Goal: Information Seeking & Learning: Learn about a topic

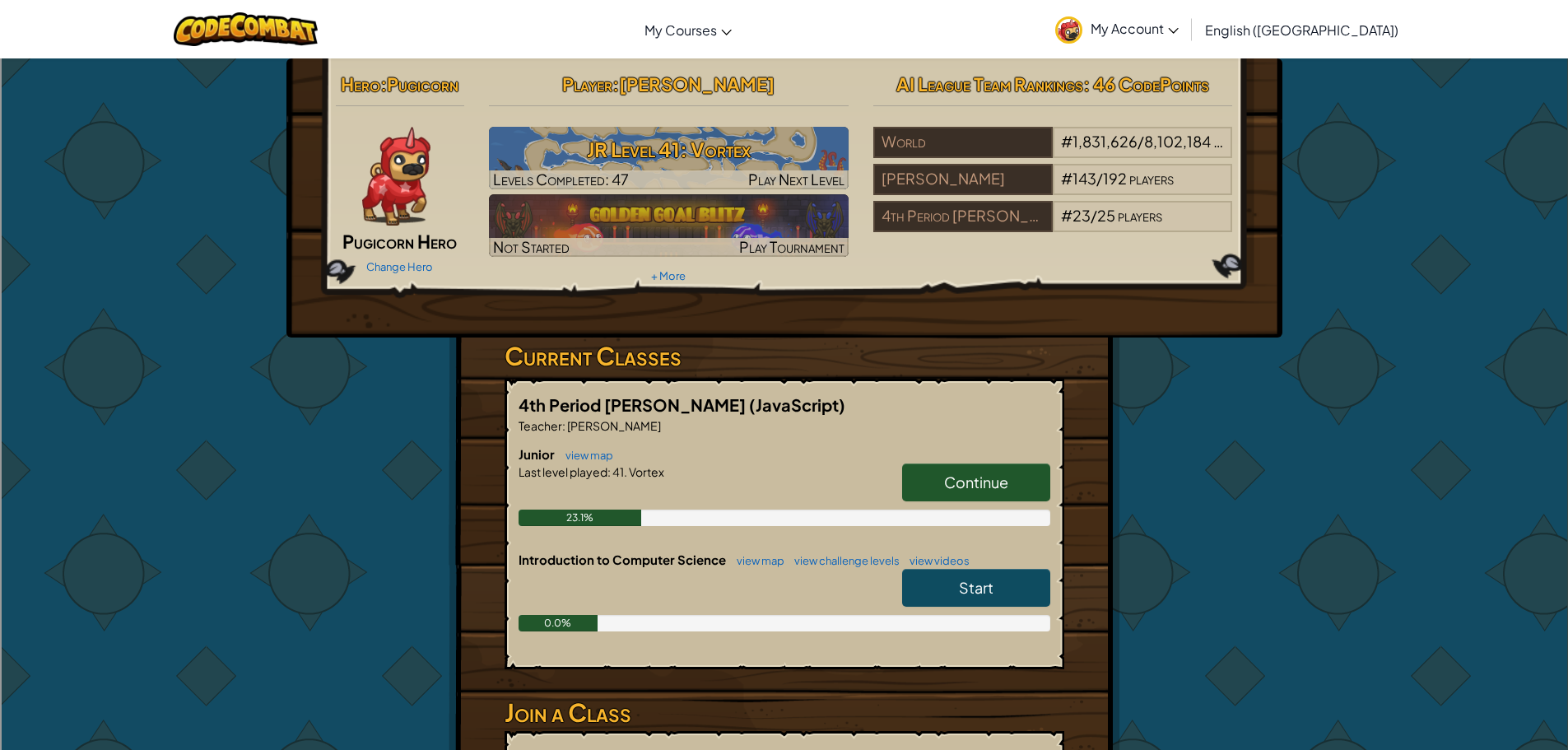
click at [964, 460] on h6 "Junior view map" at bounding box center [784, 454] width 532 height 19
click at [939, 478] on link "Continue" at bounding box center [977, 482] width 149 height 38
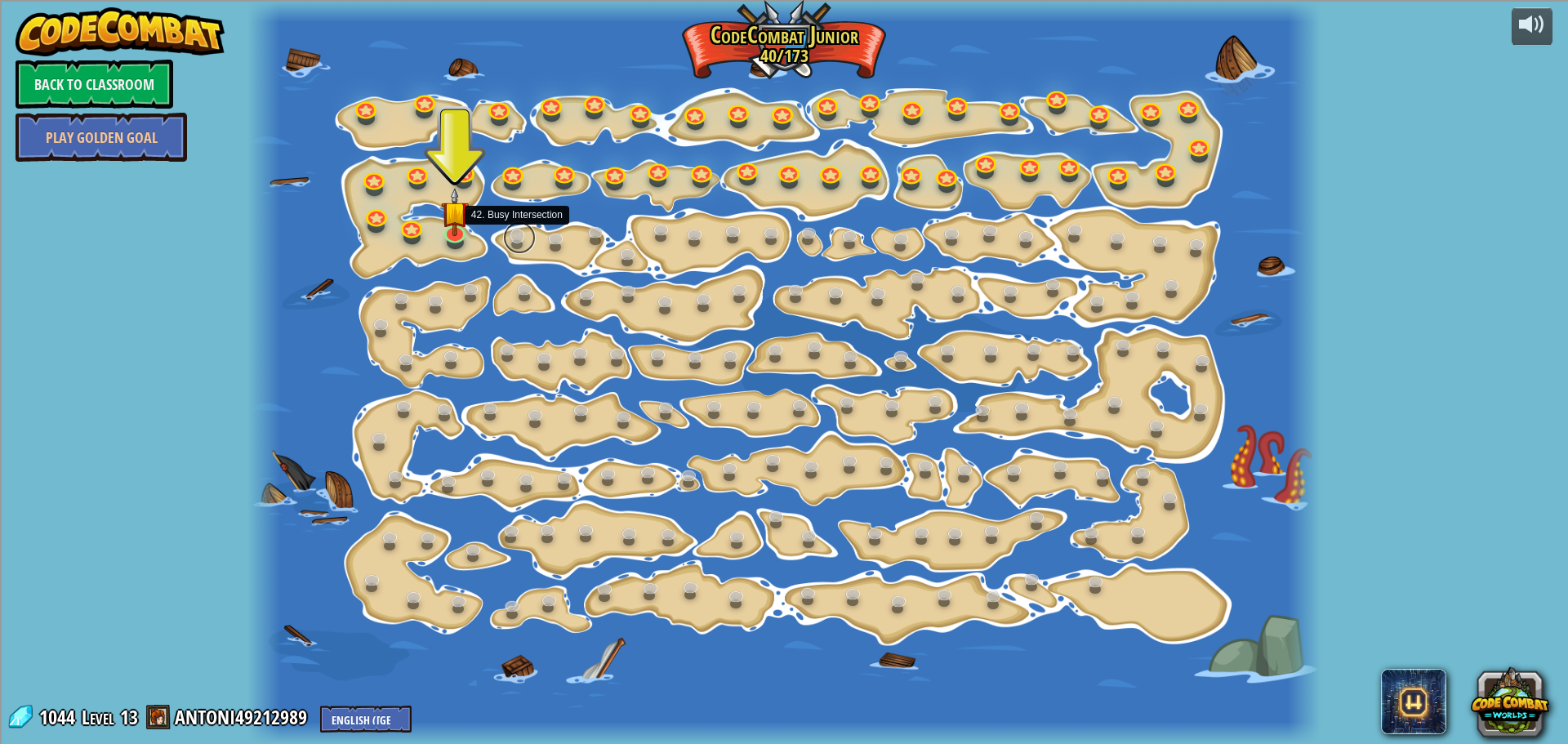
click at [517, 228] on link at bounding box center [519, 238] width 33 height 33
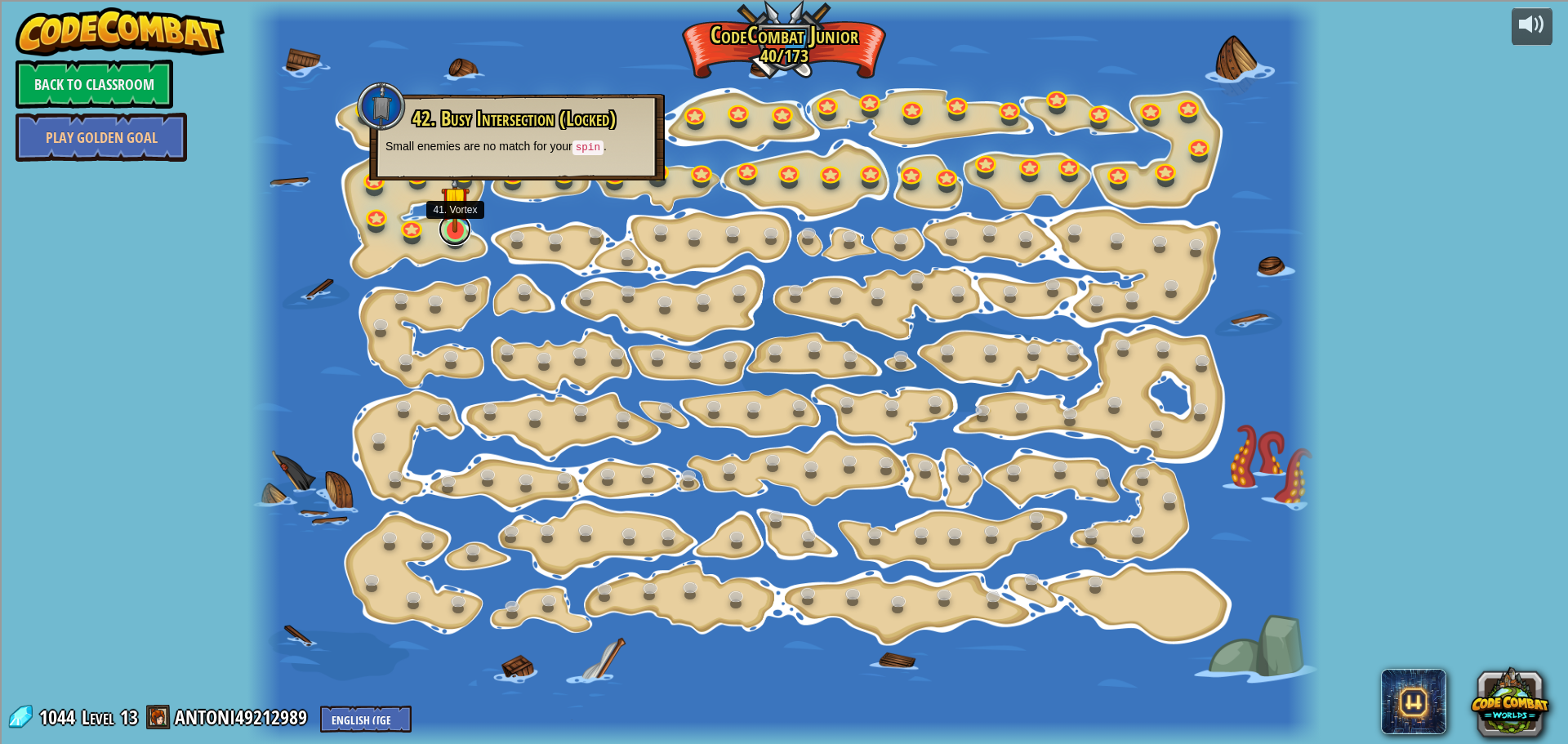
click at [462, 234] on link at bounding box center [455, 230] width 33 height 33
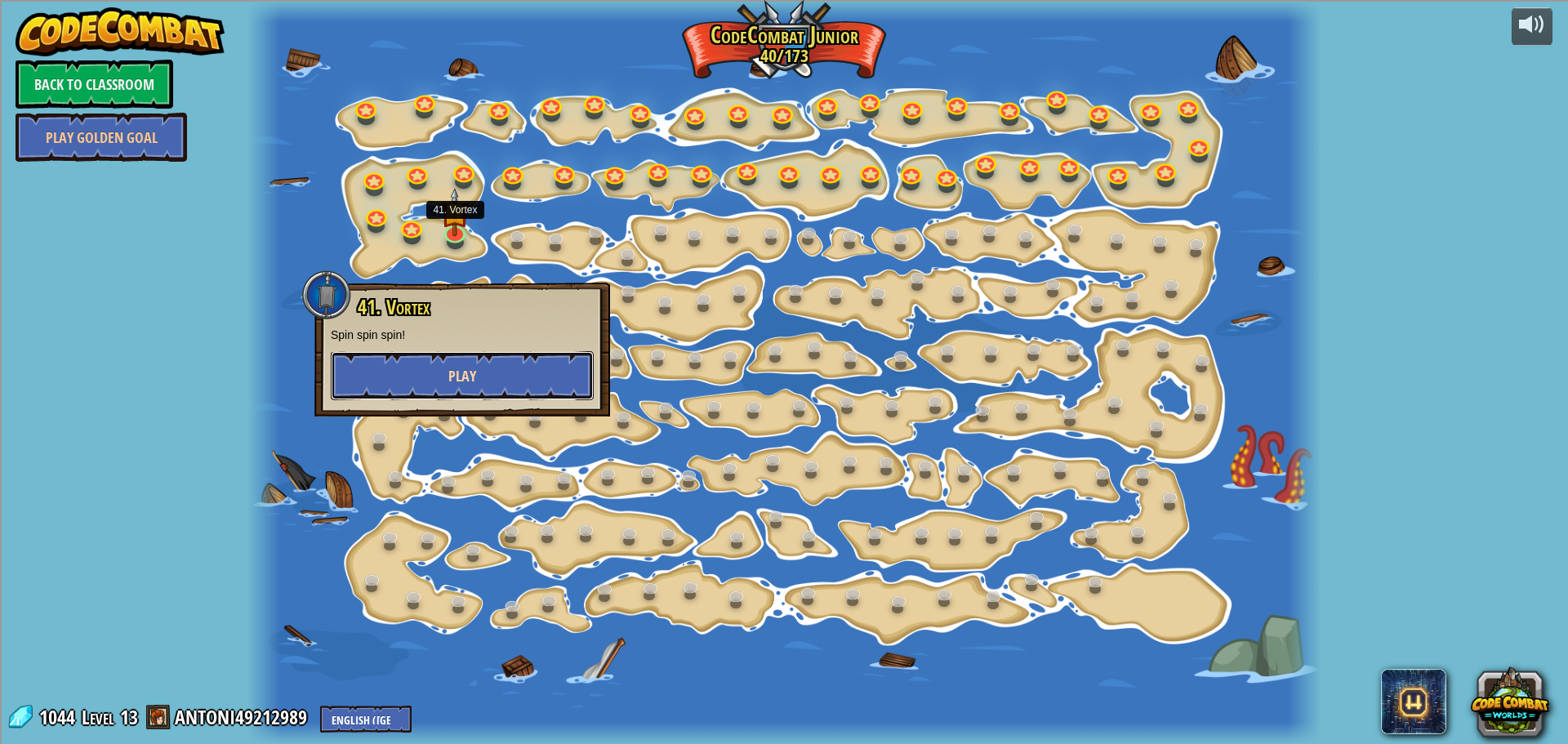
click at [451, 395] on button "Play" at bounding box center [462, 375] width 263 height 49
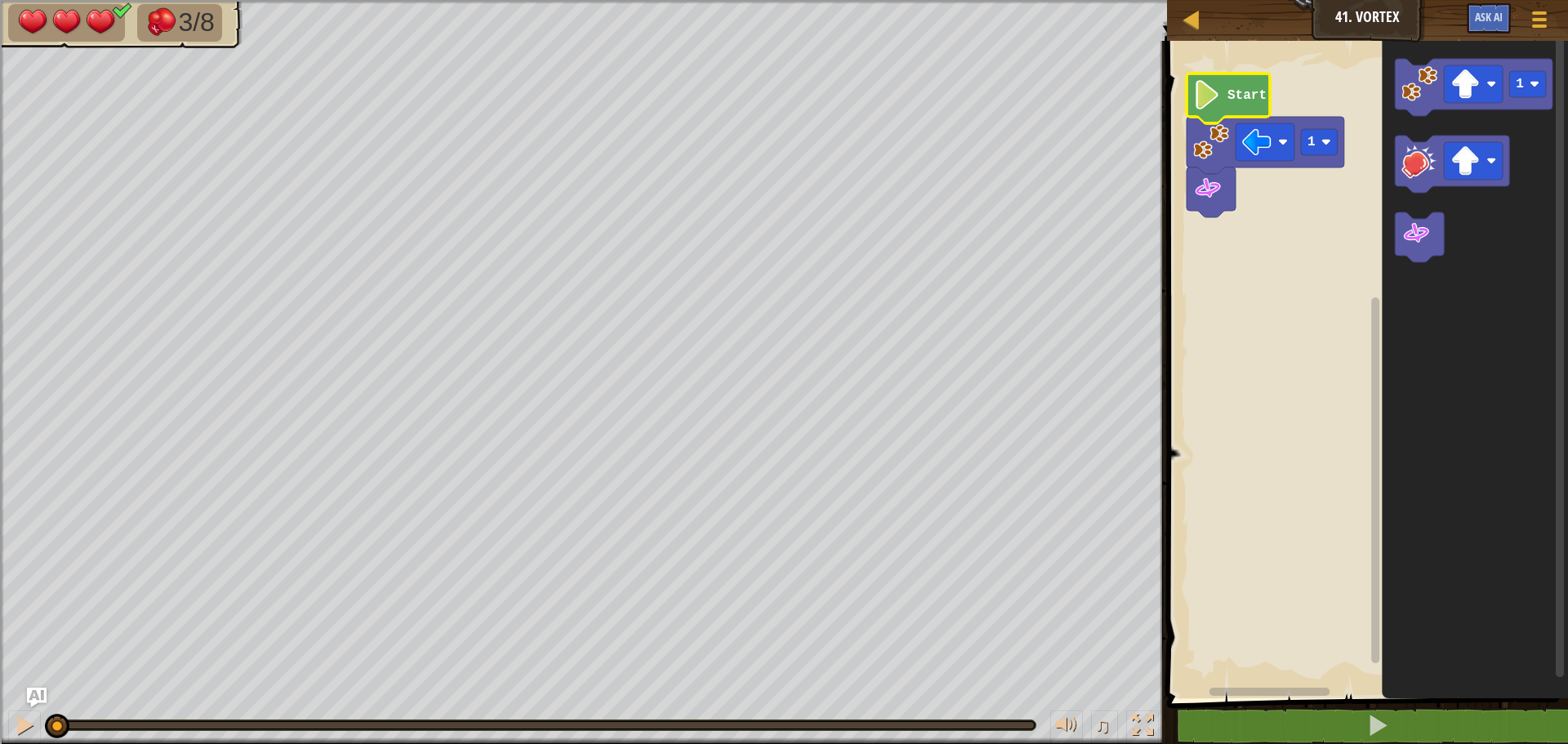
click at [1205, 82] on image "Blockly Workspace" at bounding box center [1207, 94] width 28 height 29
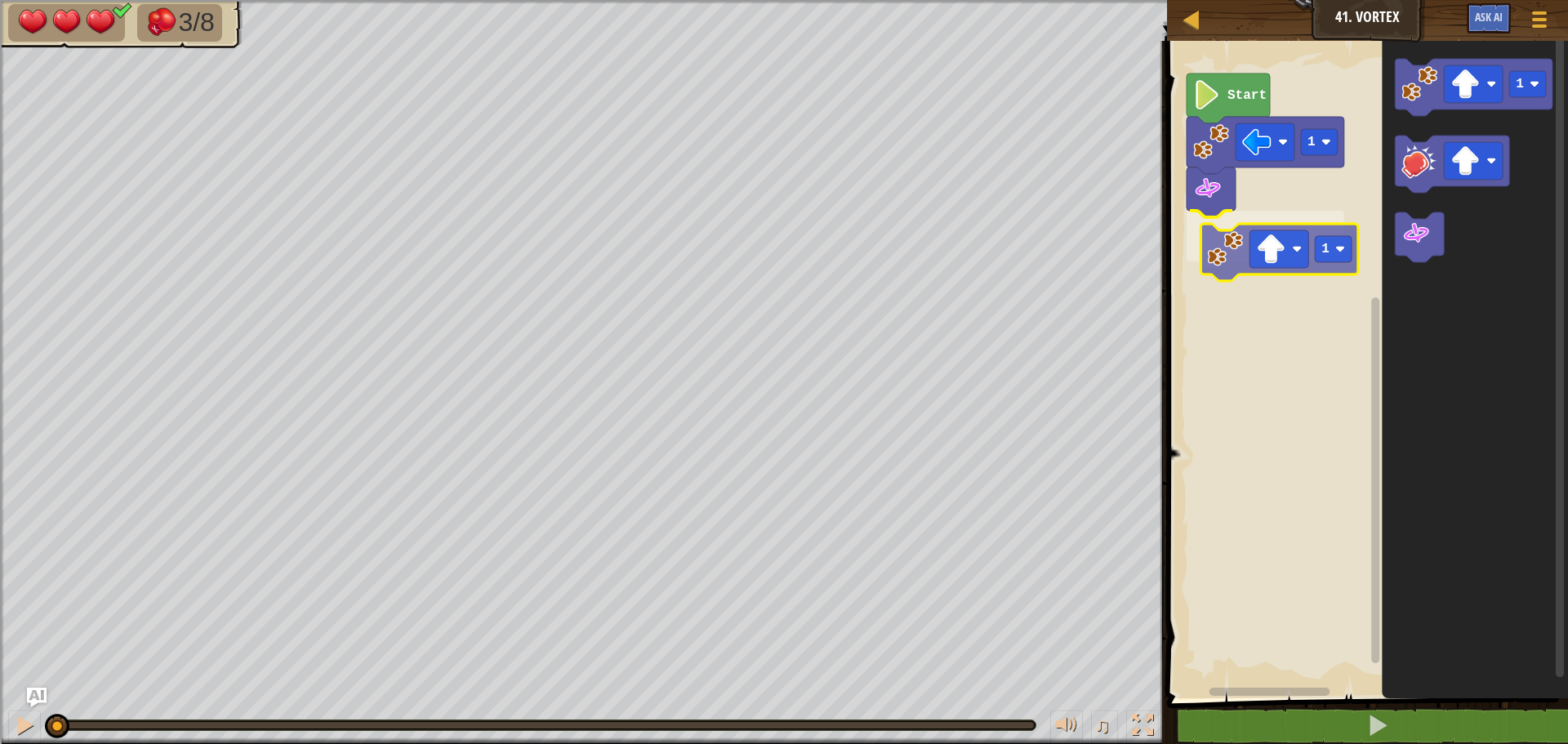
click at [1225, 256] on div "1 1 Start 1 1" at bounding box center [1365, 366] width 406 height 665
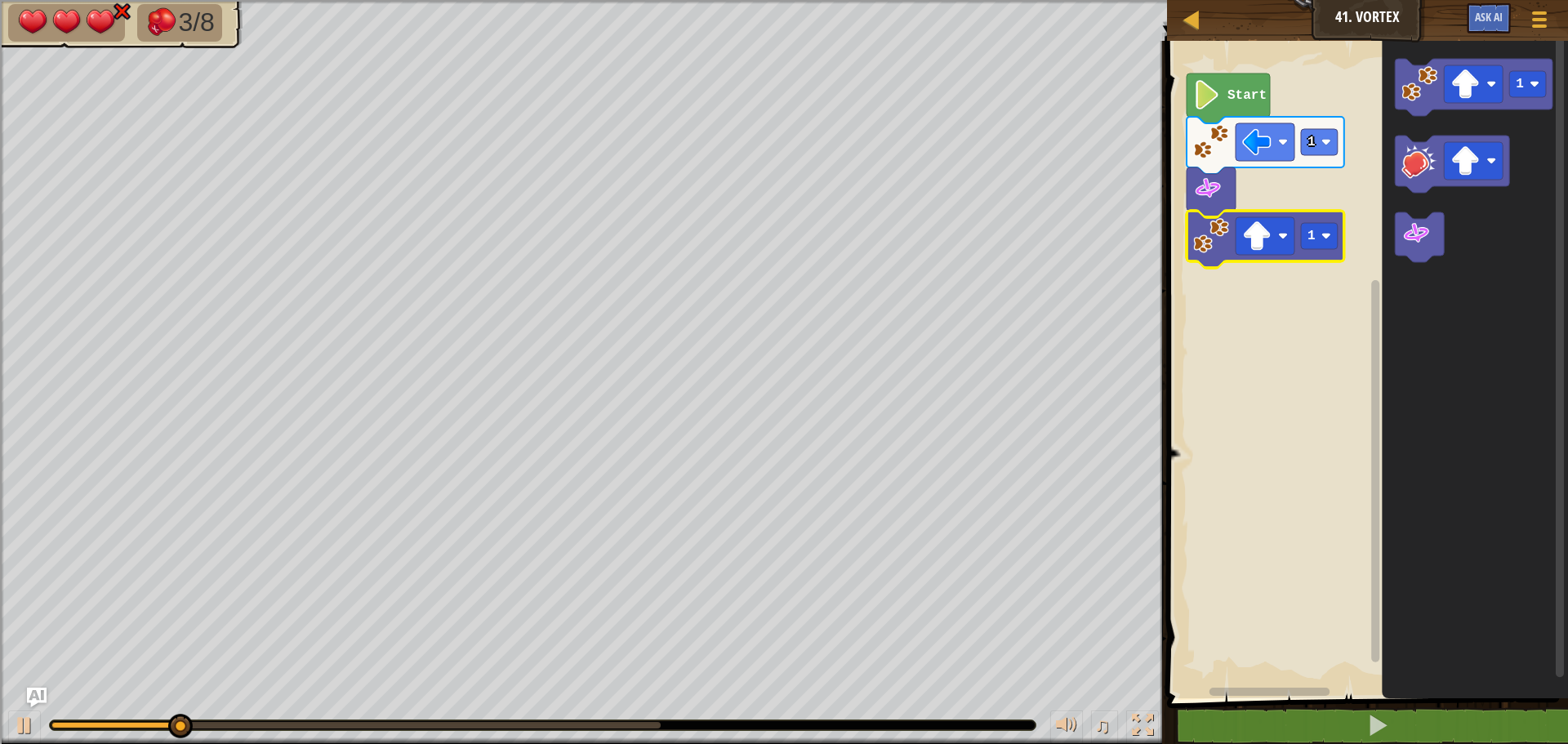
click at [1352, 400] on rect "Blockly Workspace" at bounding box center [1365, 366] width 406 height 665
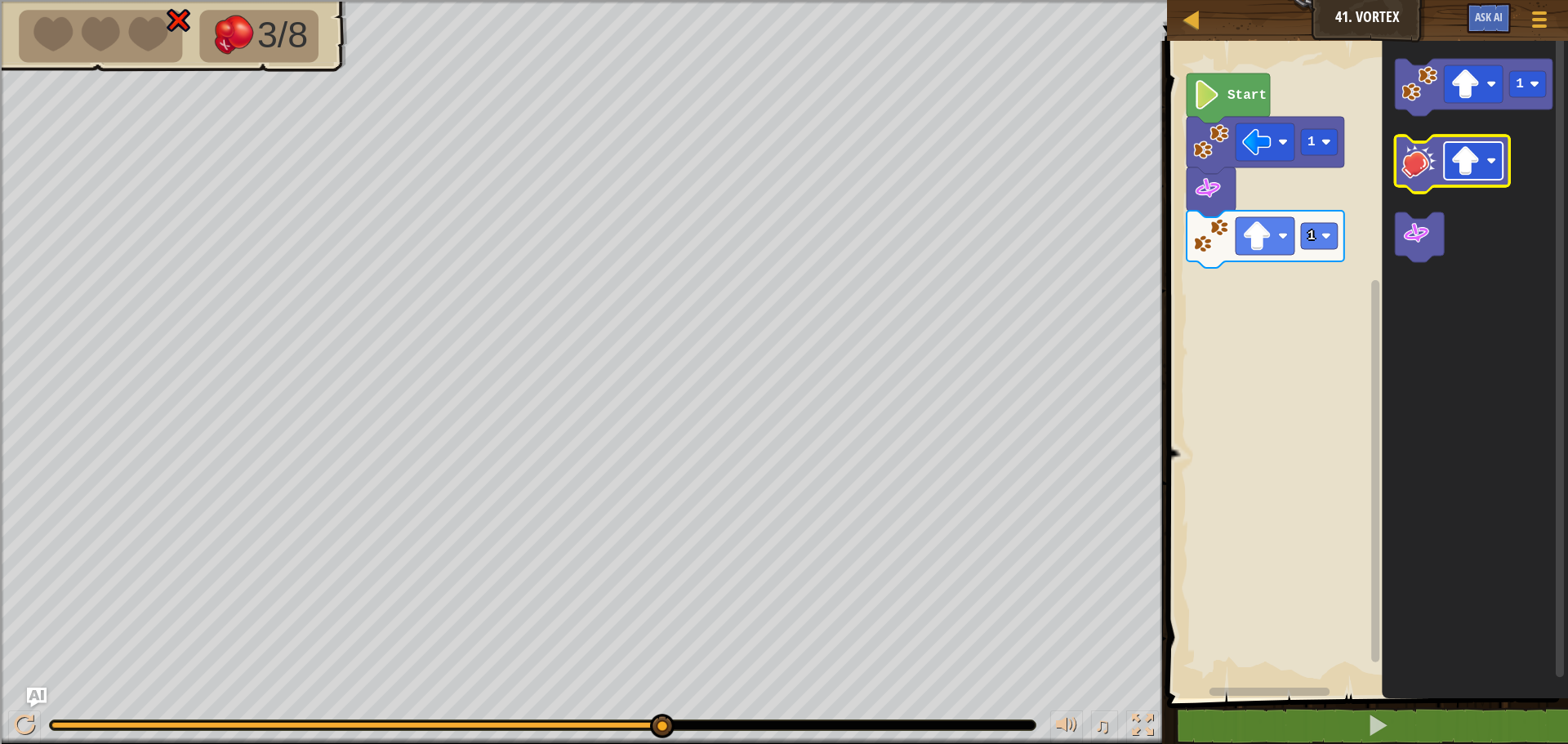
click at [1469, 163] on image "Blockly Workspace" at bounding box center [1465, 161] width 29 height 29
click at [1406, 168] on image "Blockly Workspace" at bounding box center [1419, 160] width 36 height 36
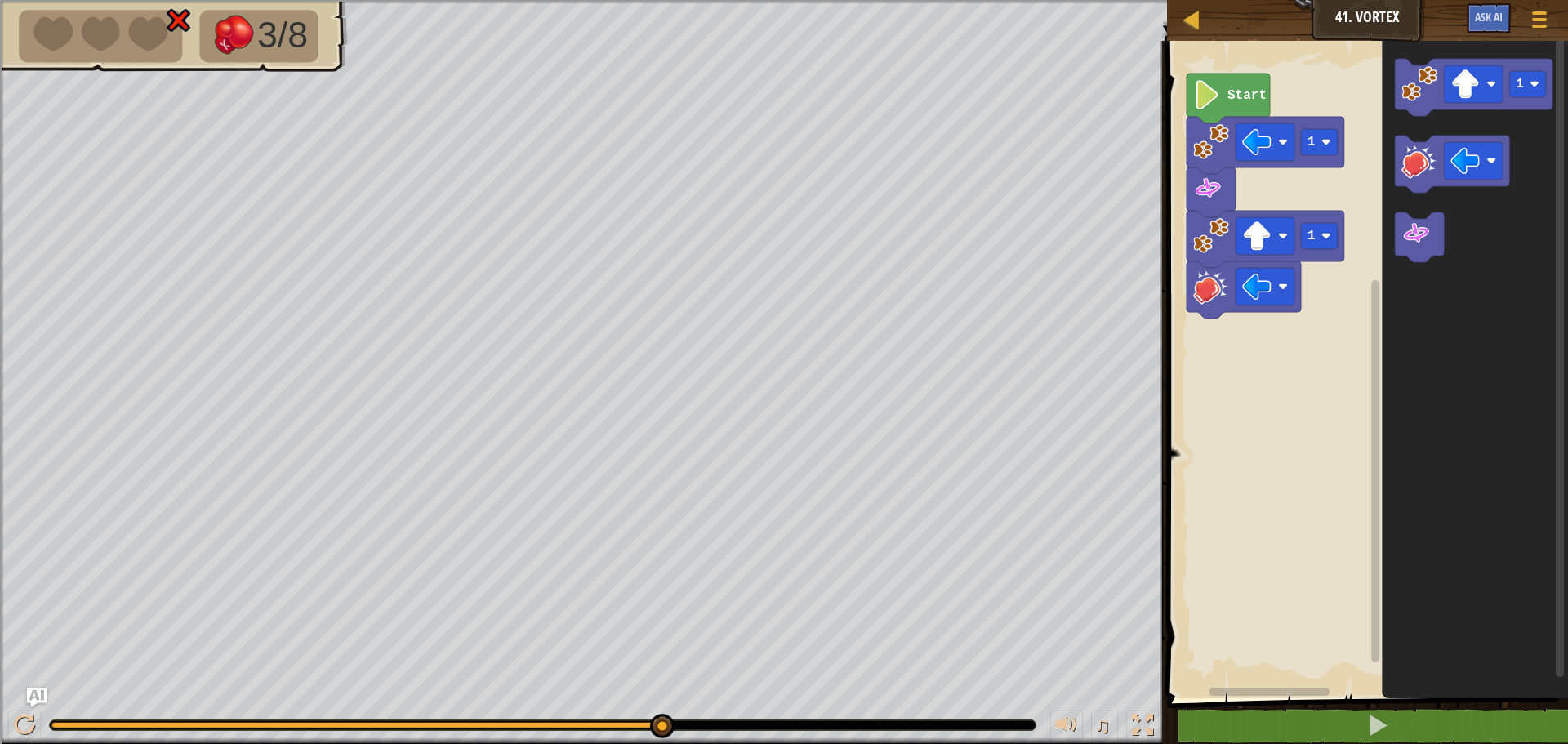
click at [1402, 385] on icon "Blockly Workspace" at bounding box center [1475, 366] width 186 height 665
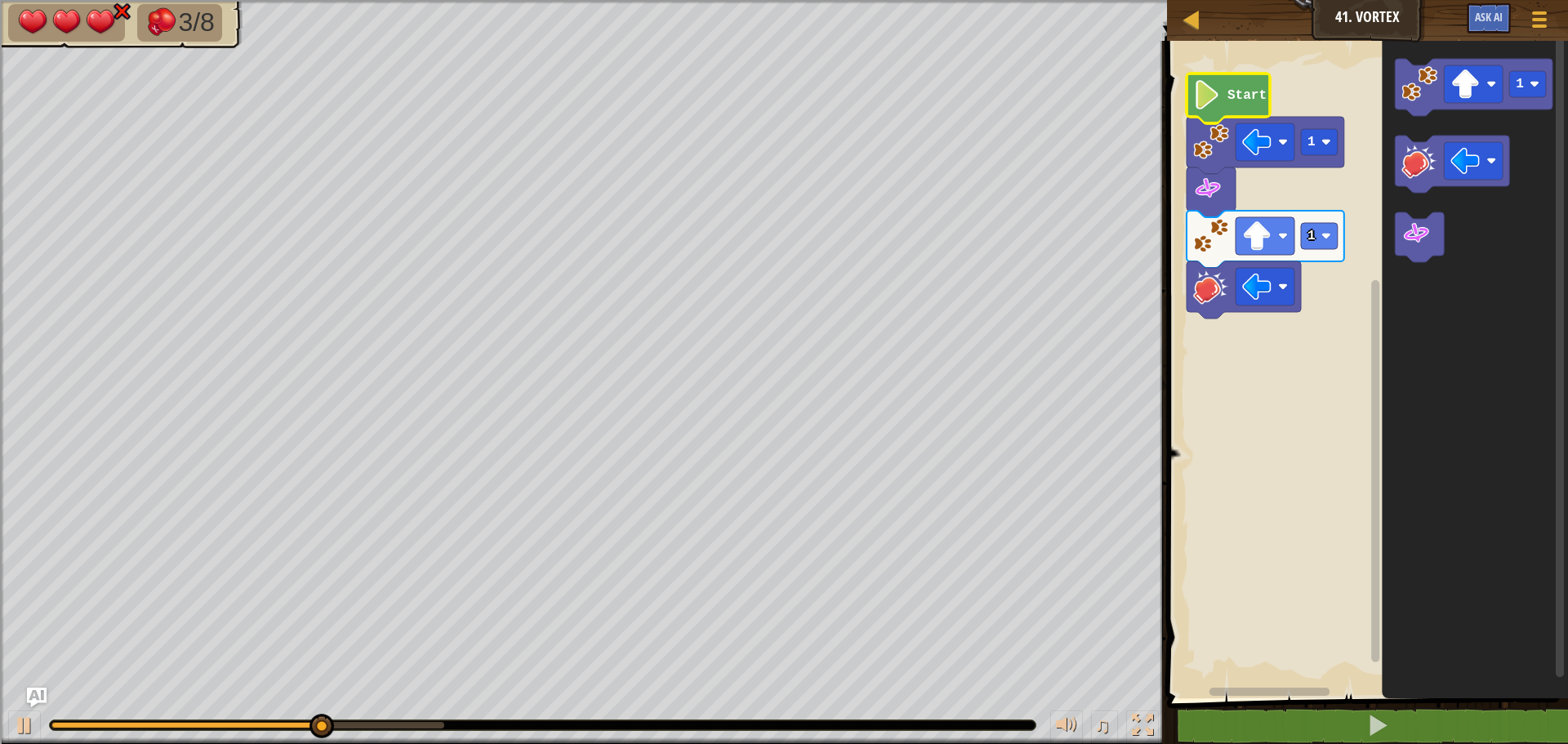
click at [1233, 93] on text "Start" at bounding box center [1247, 95] width 39 height 15
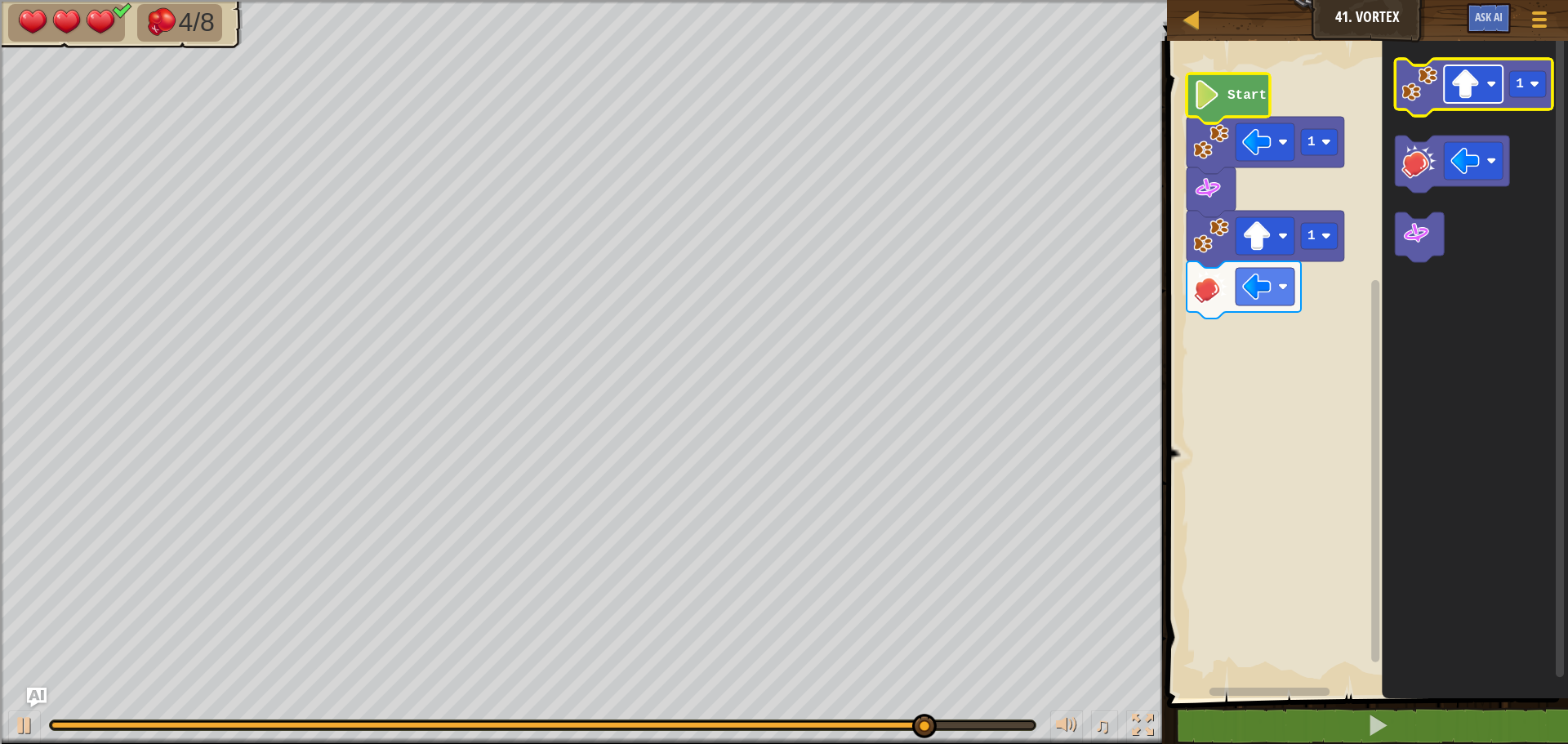
click at [1457, 85] on image "Blockly Workspace" at bounding box center [1465, 84] width 29 height 29
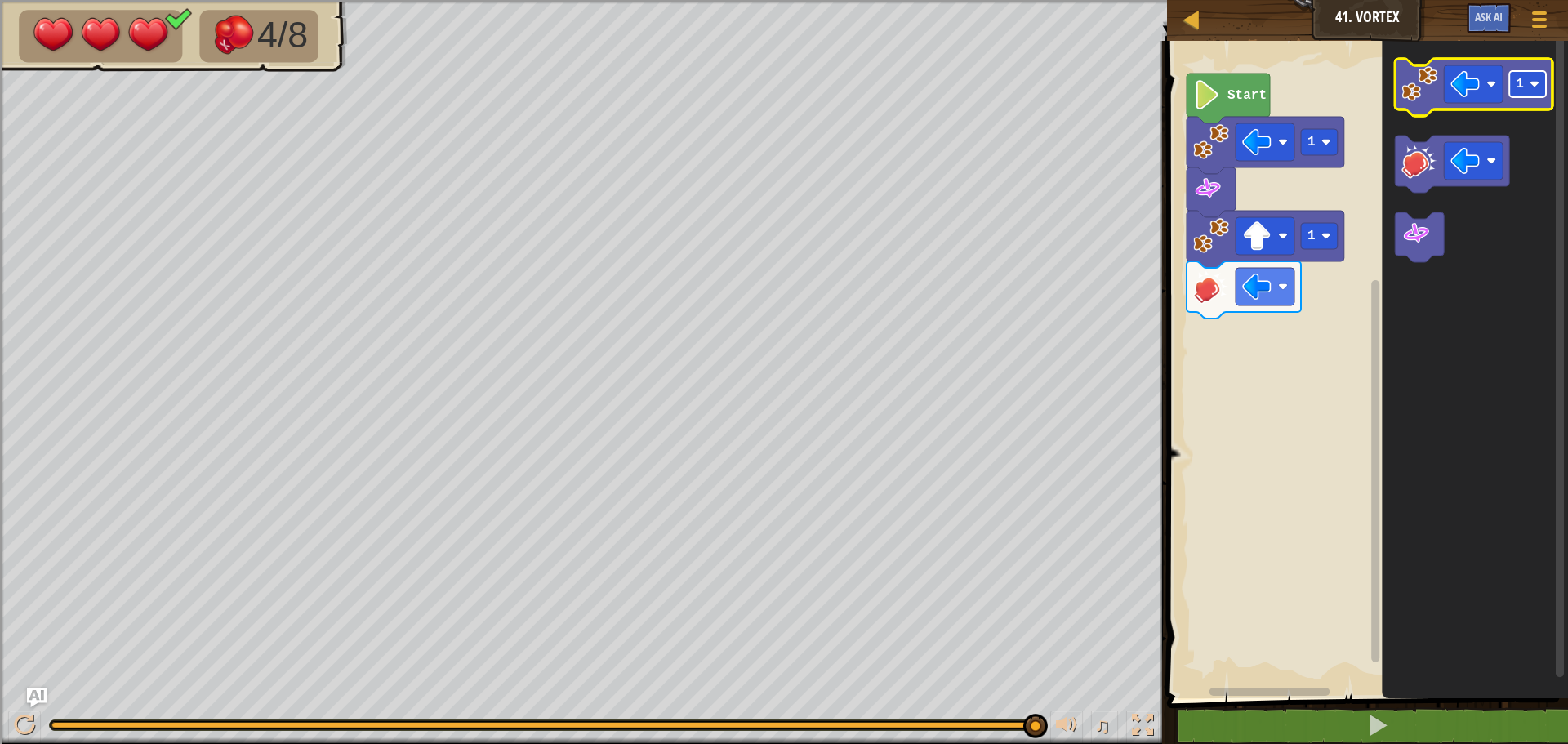
click at [1515, 85] on rect "Blockly Workspace" at bounding box center [1527, 83] width 37 height 26
click at [1519, 85] on text "2" at bounding box center [1519, 83] width 8 height 15
click at [1411, 83] on image "Blockly Workspace" at bounding box center [1419, 83] width 36 height 36
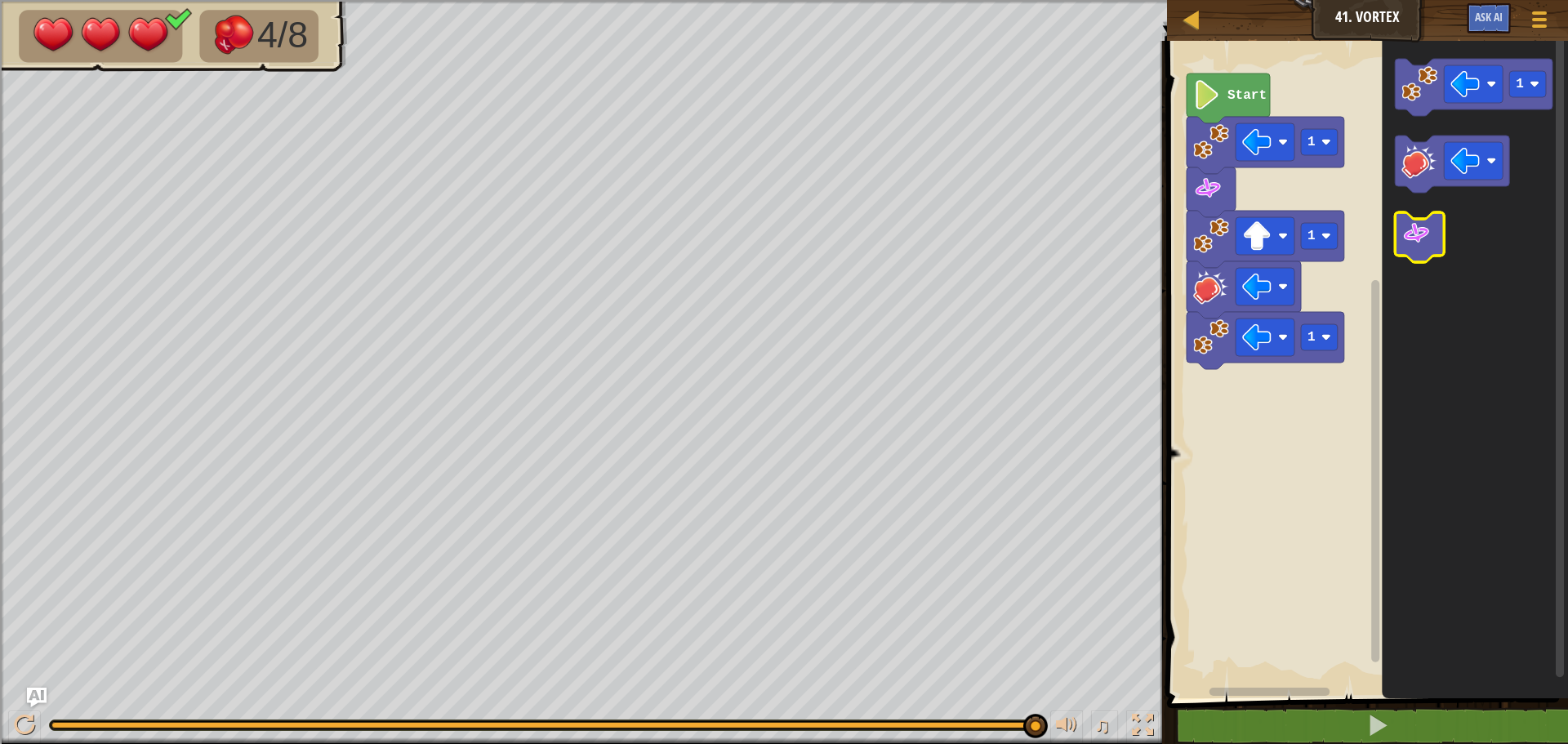
click at [1411, 234] on image "Blockly Workspace" at bounding box center [1416, 234] width 29 height 29
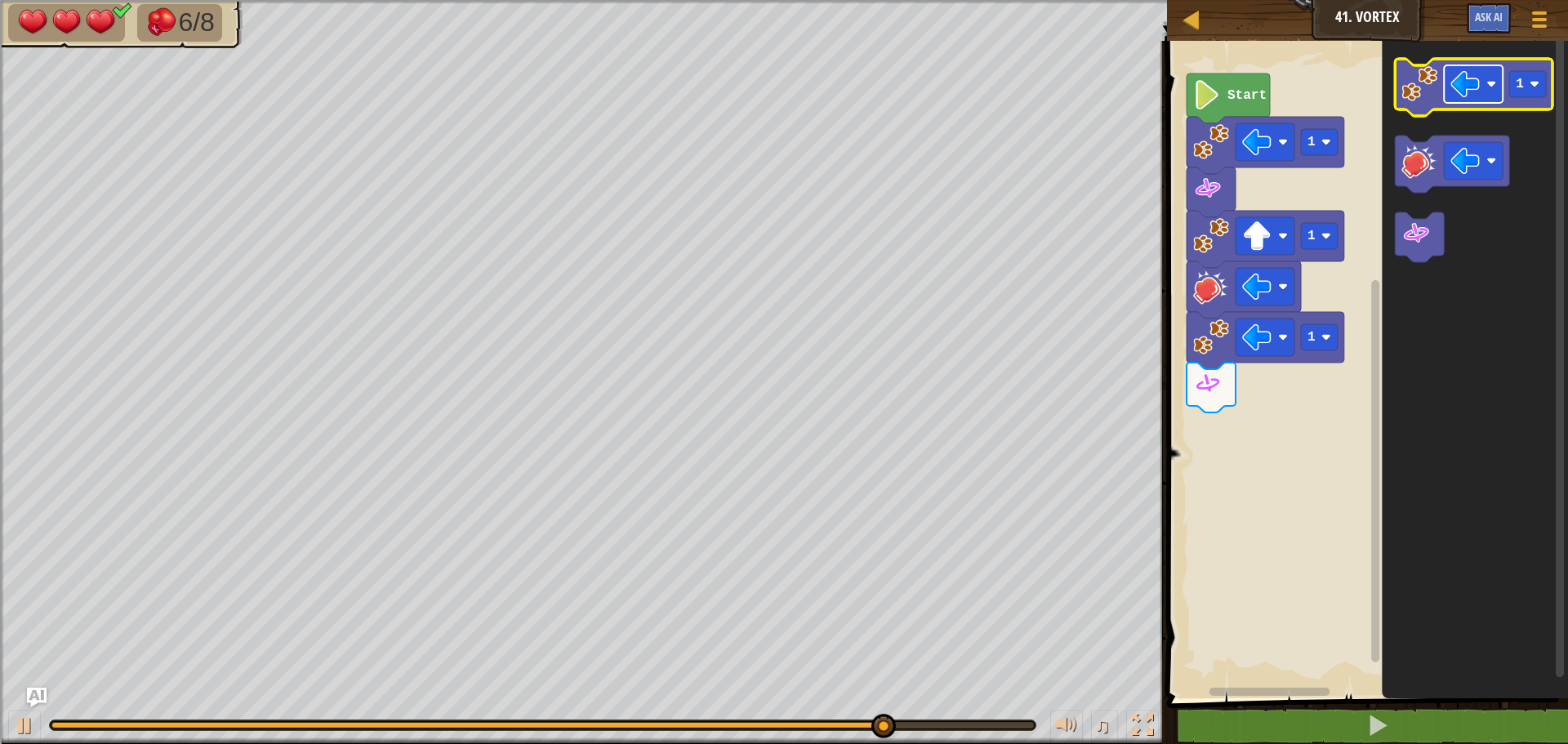
click at [1472, 91] on image "Blockly Workspace" at bounding box center [1465, 84] width 29 height 29
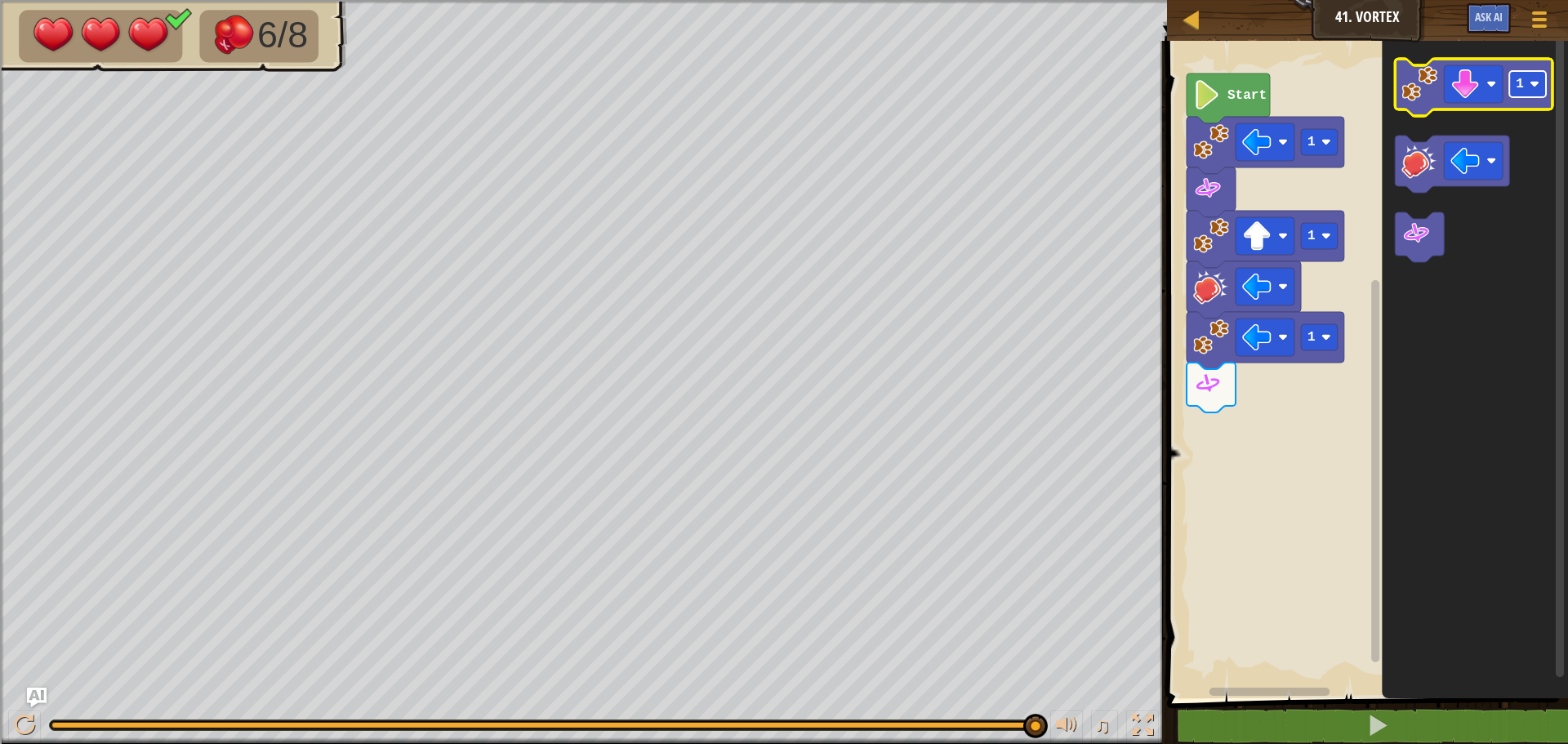
click at [1521, 74] on rect "Blockly Workspace" at bounding box center [1527, 83] width 37 height 26
click at [1416, 80] on image "Blockly Workspace" at bounding box center [1419, 83] width 36 height 36
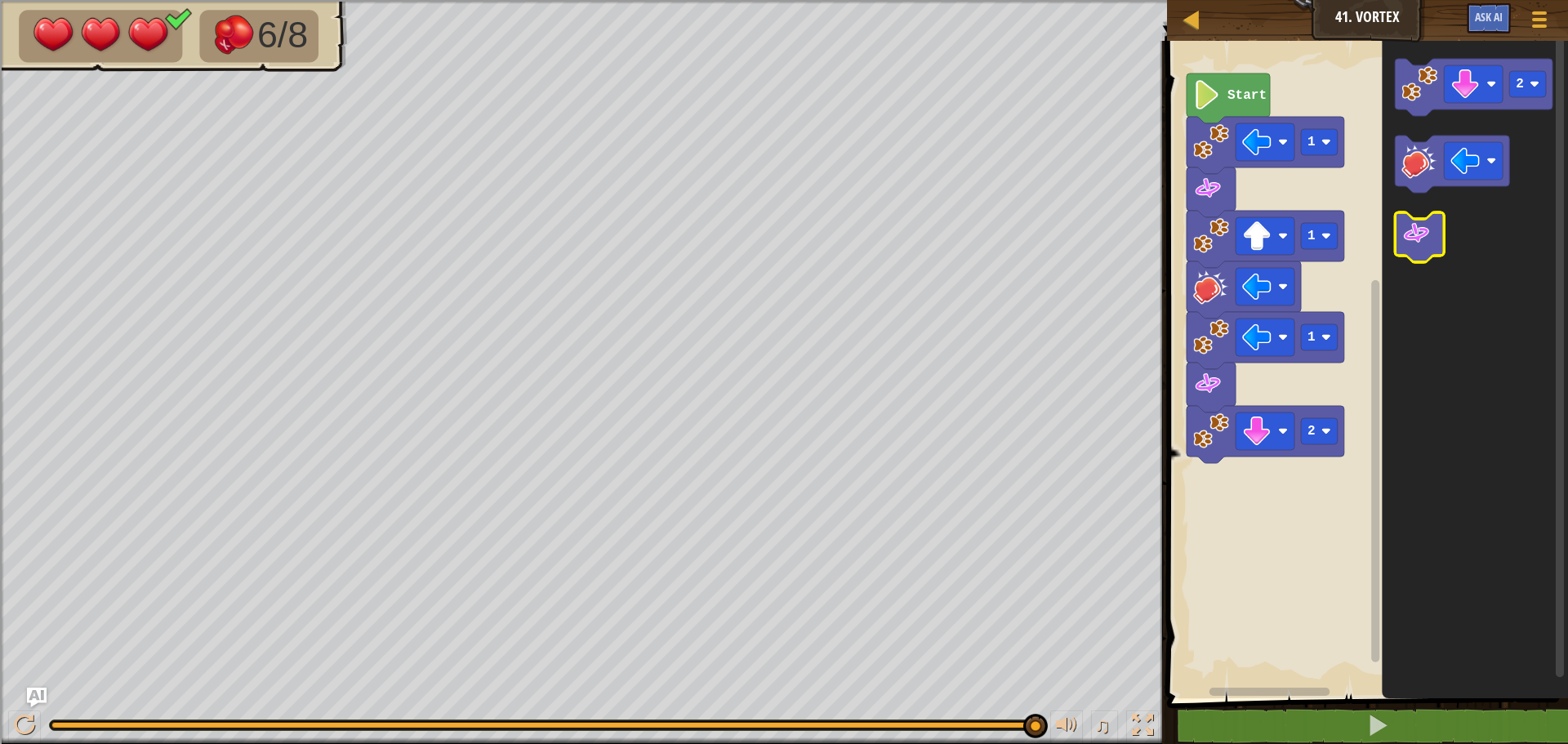
click at [1428, 248] on image "Blockly Workspace" at bounding box center [1416, 234] width 29 height 29
click at [1461, 318] on icon "Blockly Workspace" at bounding box center [1475, 366] width 186 height 665
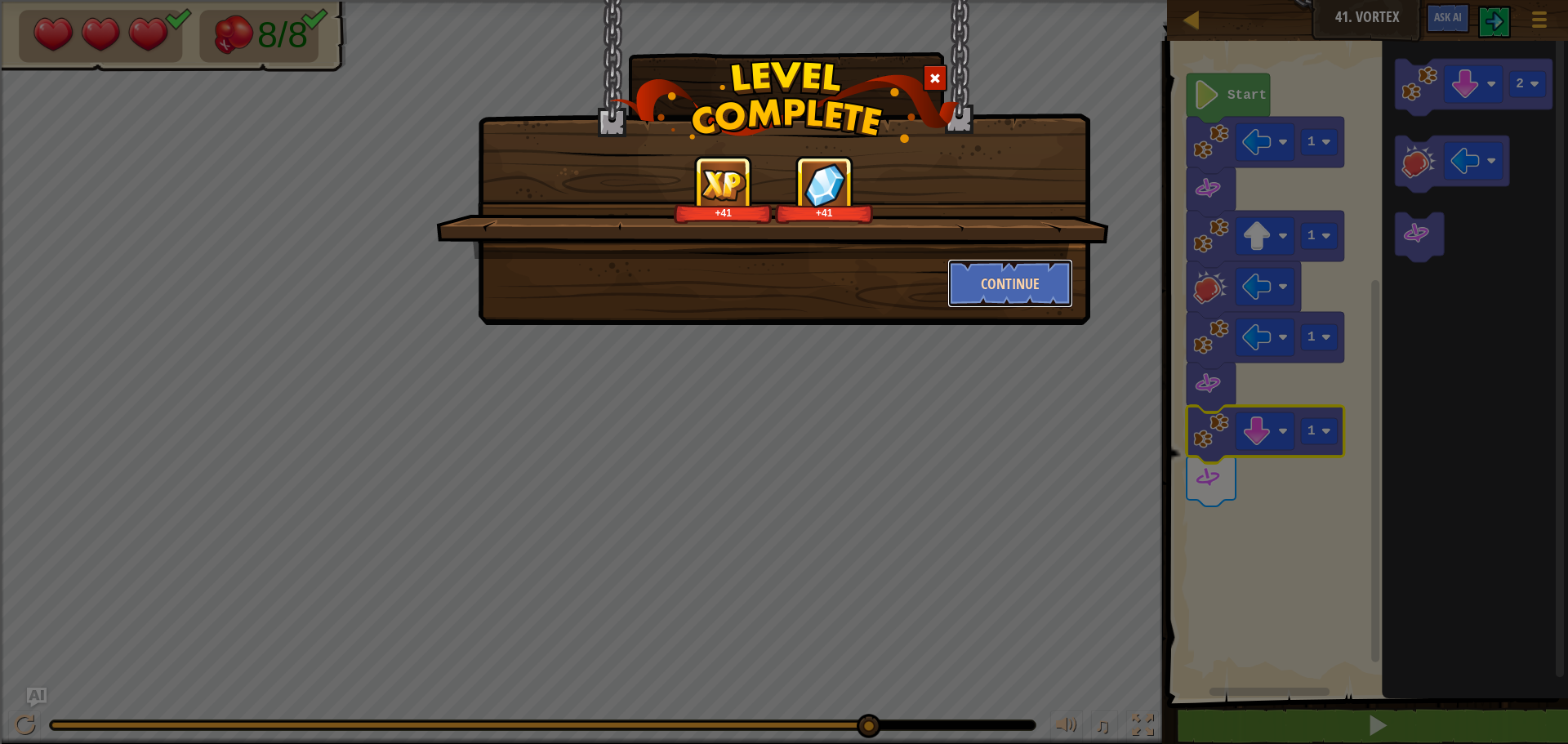
click at [1029, 288] on button "Continue" at bounding box center [1010, 283] width 126 height 49
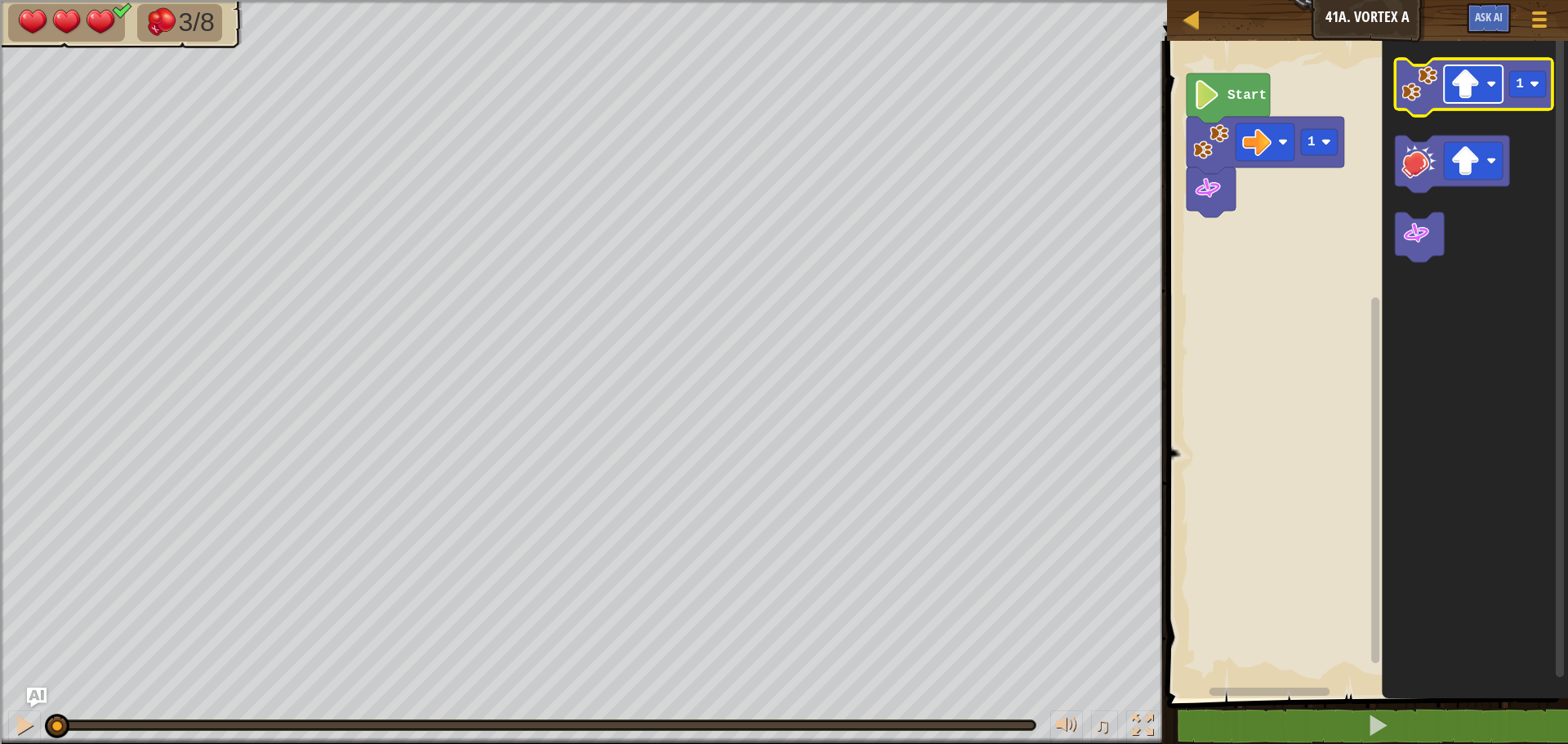
click at [1462, 72] on image "Blockly Workspace" at bounding box center [1465, 84] width 29 height 29
click at [1401, 85] on icon "Blockly Workspace" at bounding box center [1474, 87] width 157 height 57
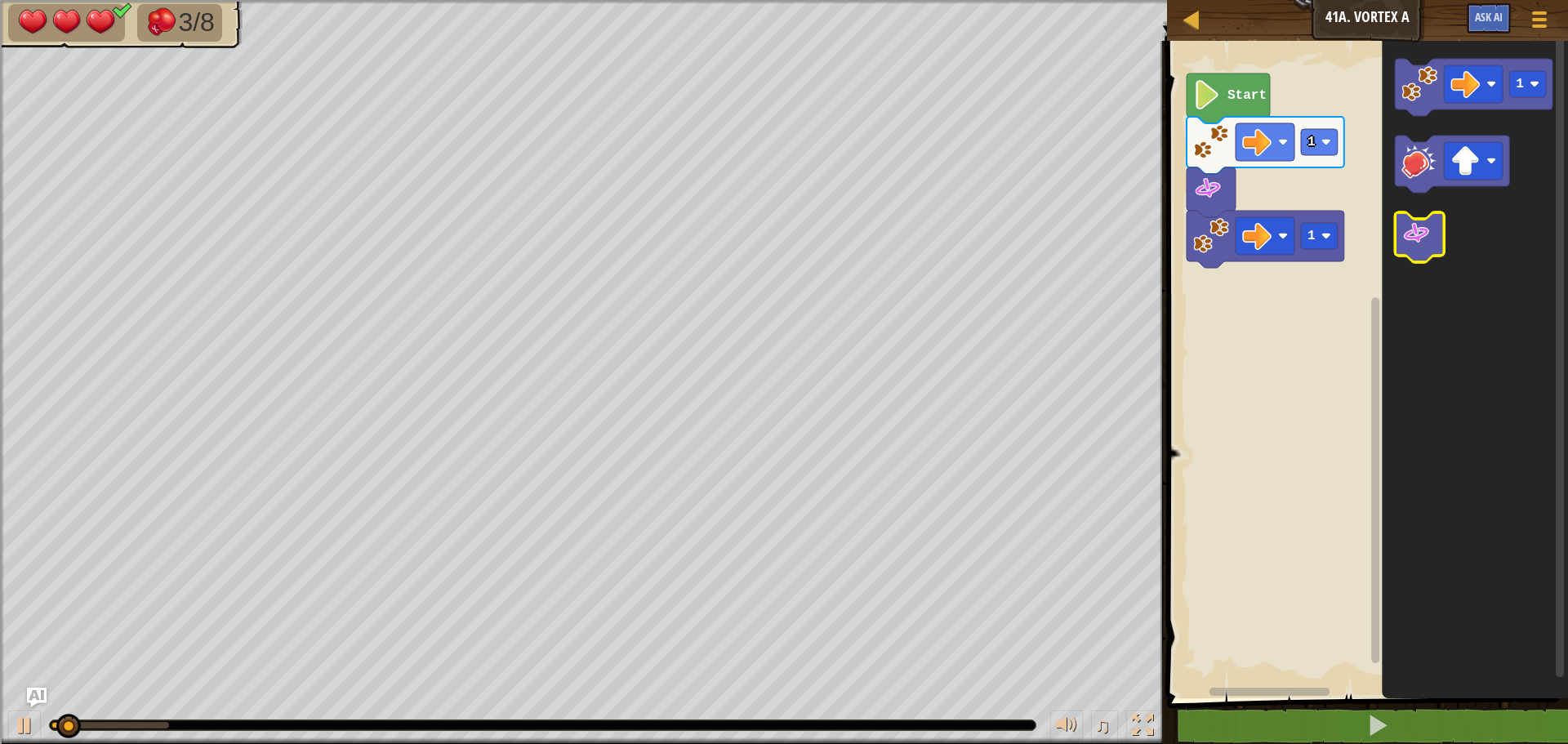
click at [1417, 244] on image "Blockly Workspace" at bounding box center [1416, 234] width 29 height 29
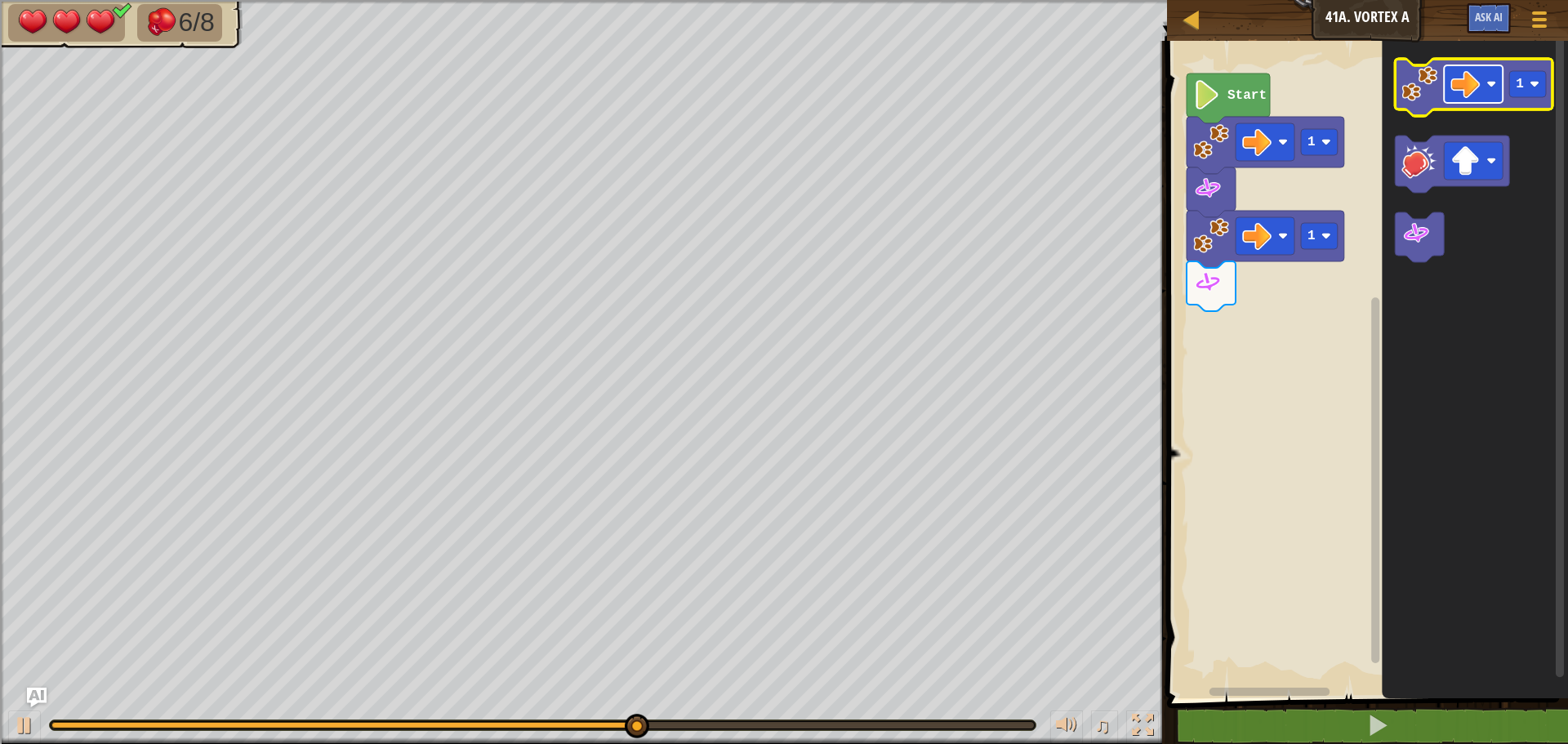
click at [1465, 70] on image "Blockly Workspace" at bounding box center [1465, 84] width 29 height 29
click at [1533, 99] on icon "Blockly Workspace" at bounding box center [1474, 87] width 157 height 57
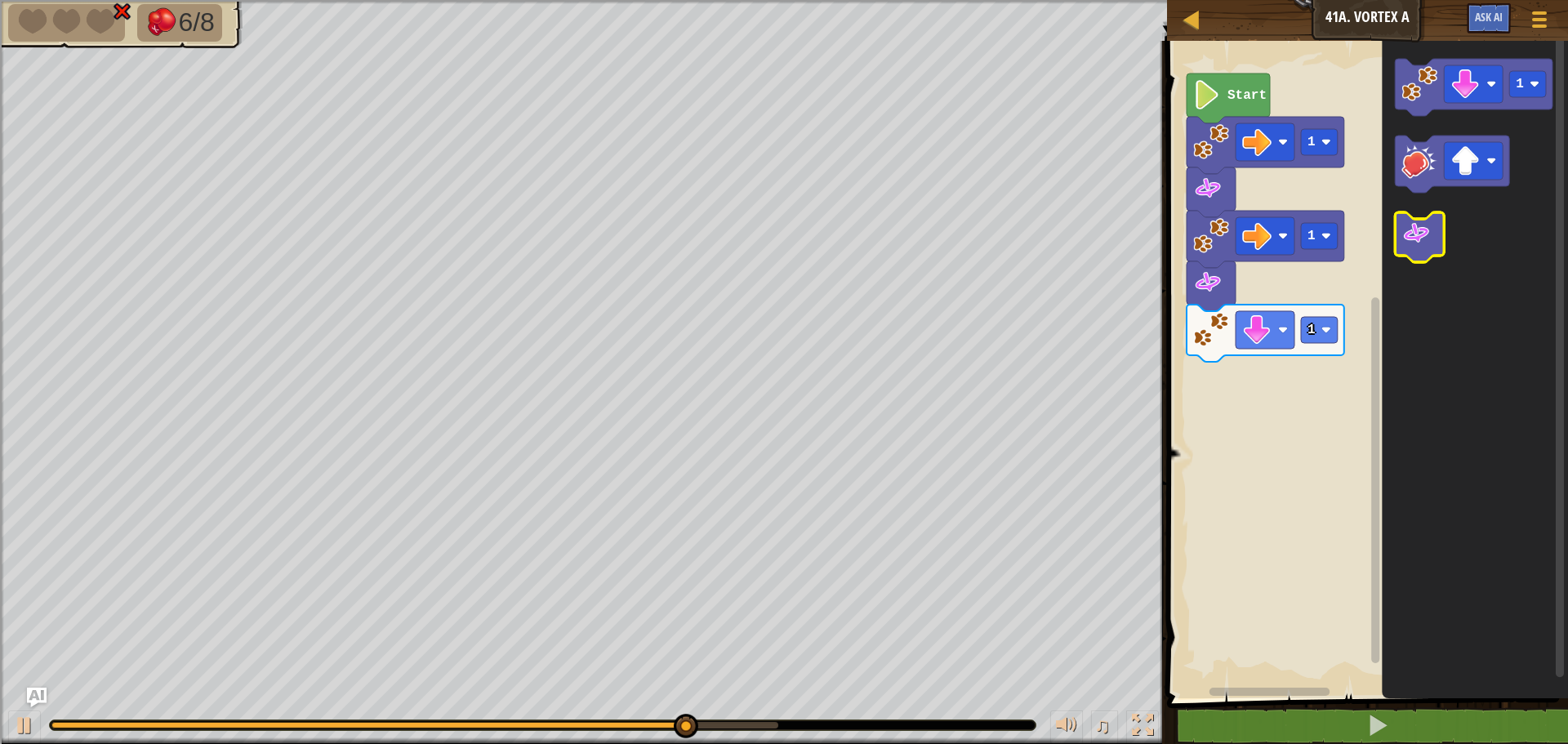
click at [1421, 250] on icon "Blockly Workspace" at bounding box center [1420, 237] width 49 height 49
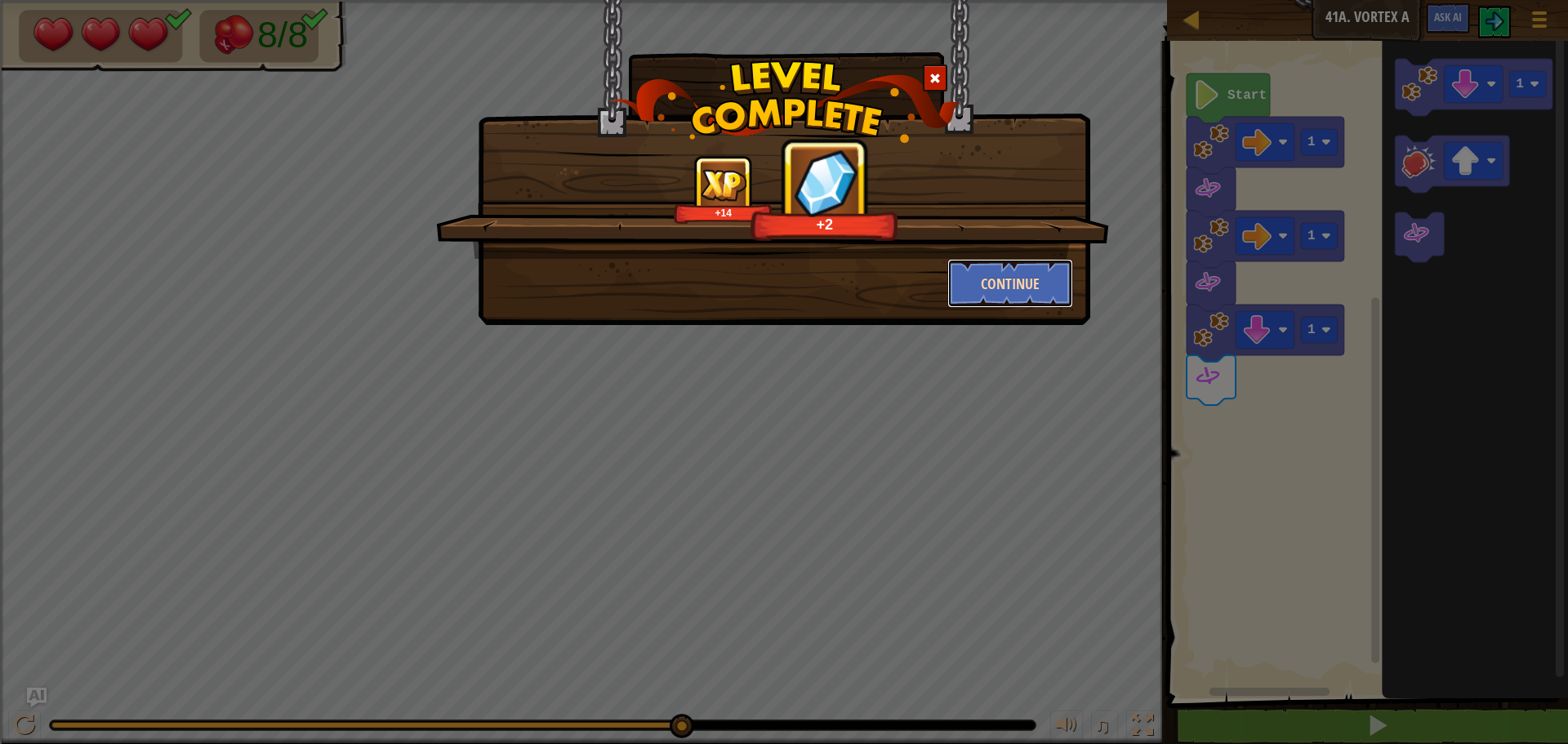
click at [1019, 285] on button "Continue" at bounding box center [1010, 283] width 126 height 49
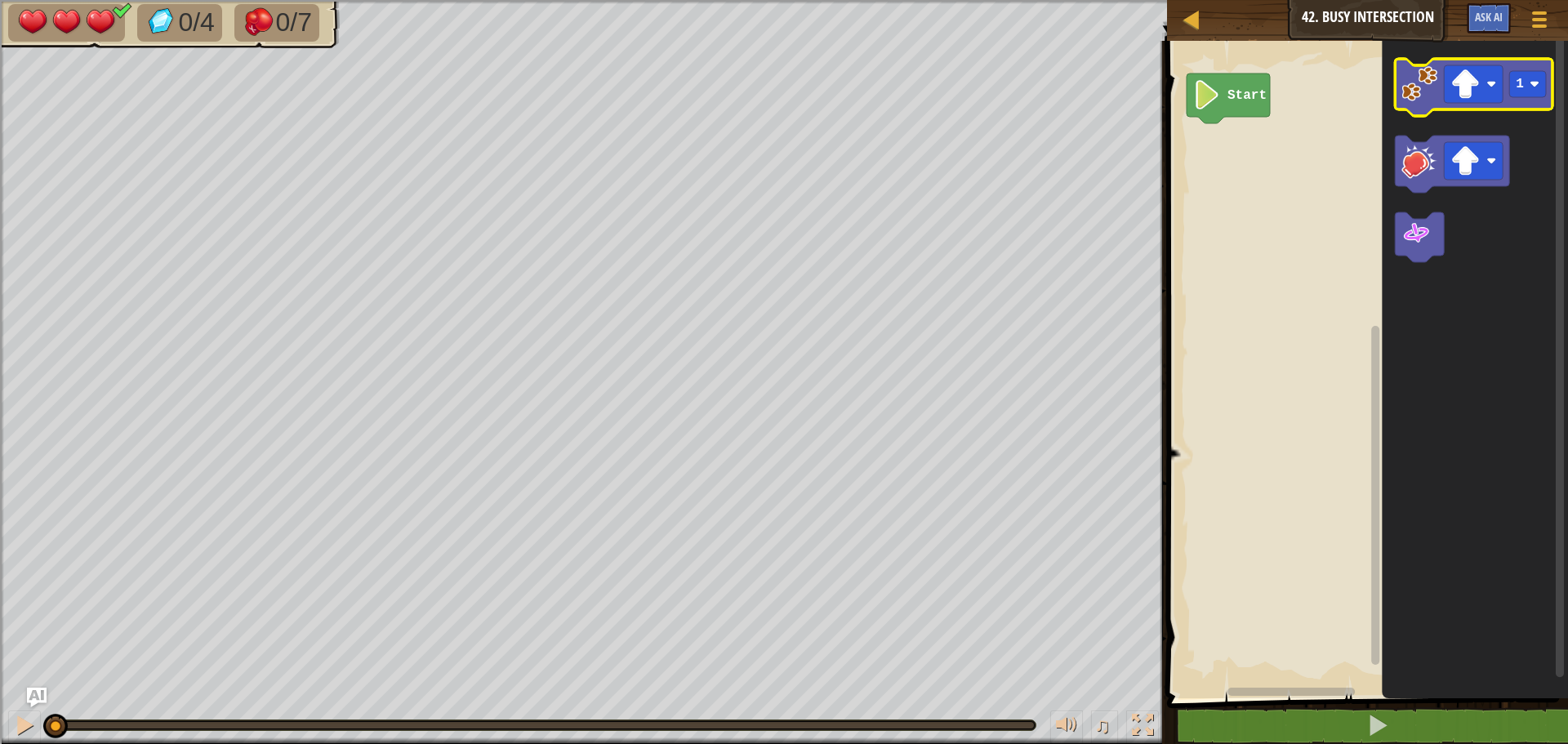
click at [1400, 97] on icon "Blockly Workspace" at bounding box center [1474, 87] width 157 height 57
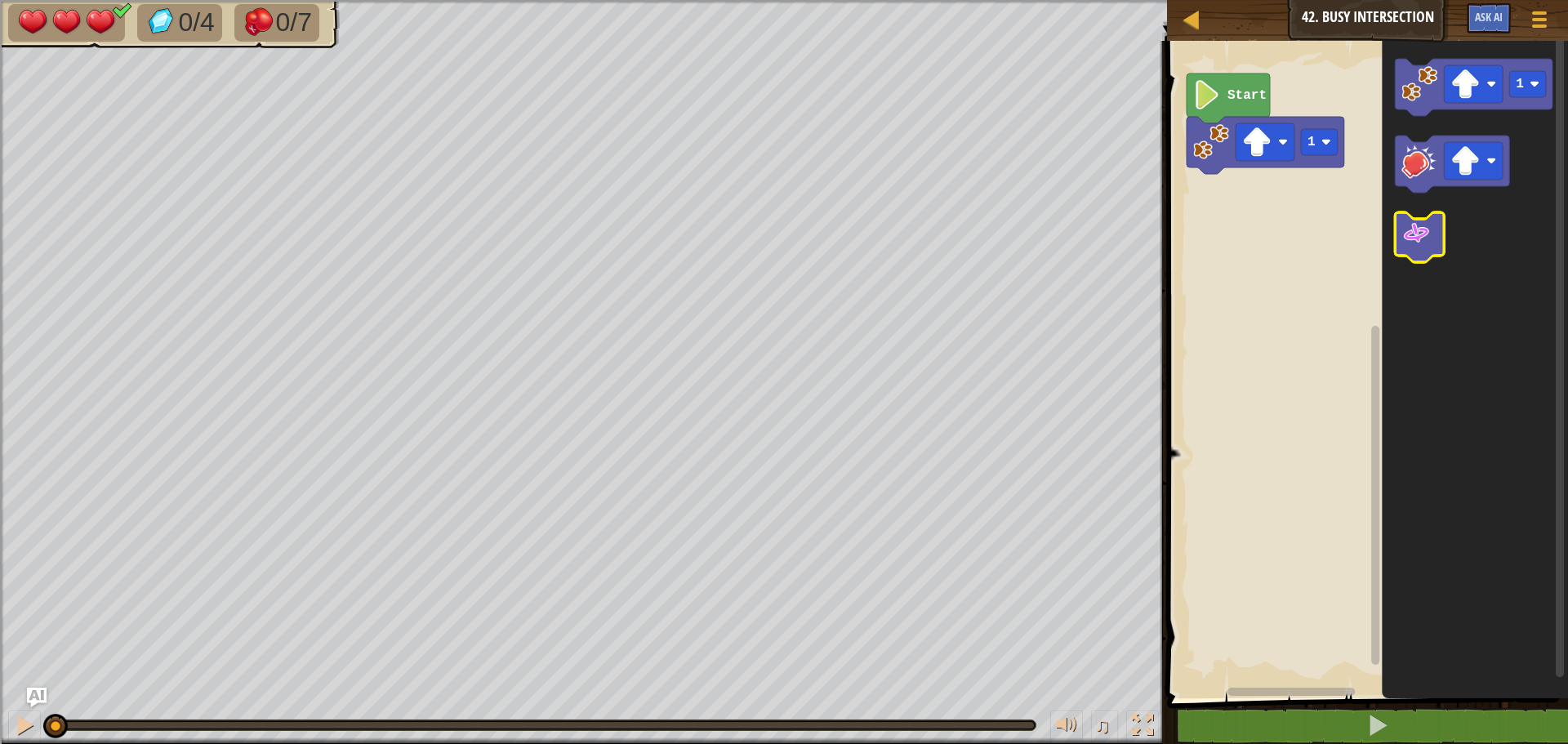
click at [1415, 245] on image "Blockly Workspace" at bounding box center [1416, 234] width 29 height 29
click at [1319, 319] on rect "Blockly Workspace" at bounding box center [1365, 366] width 406 height 665
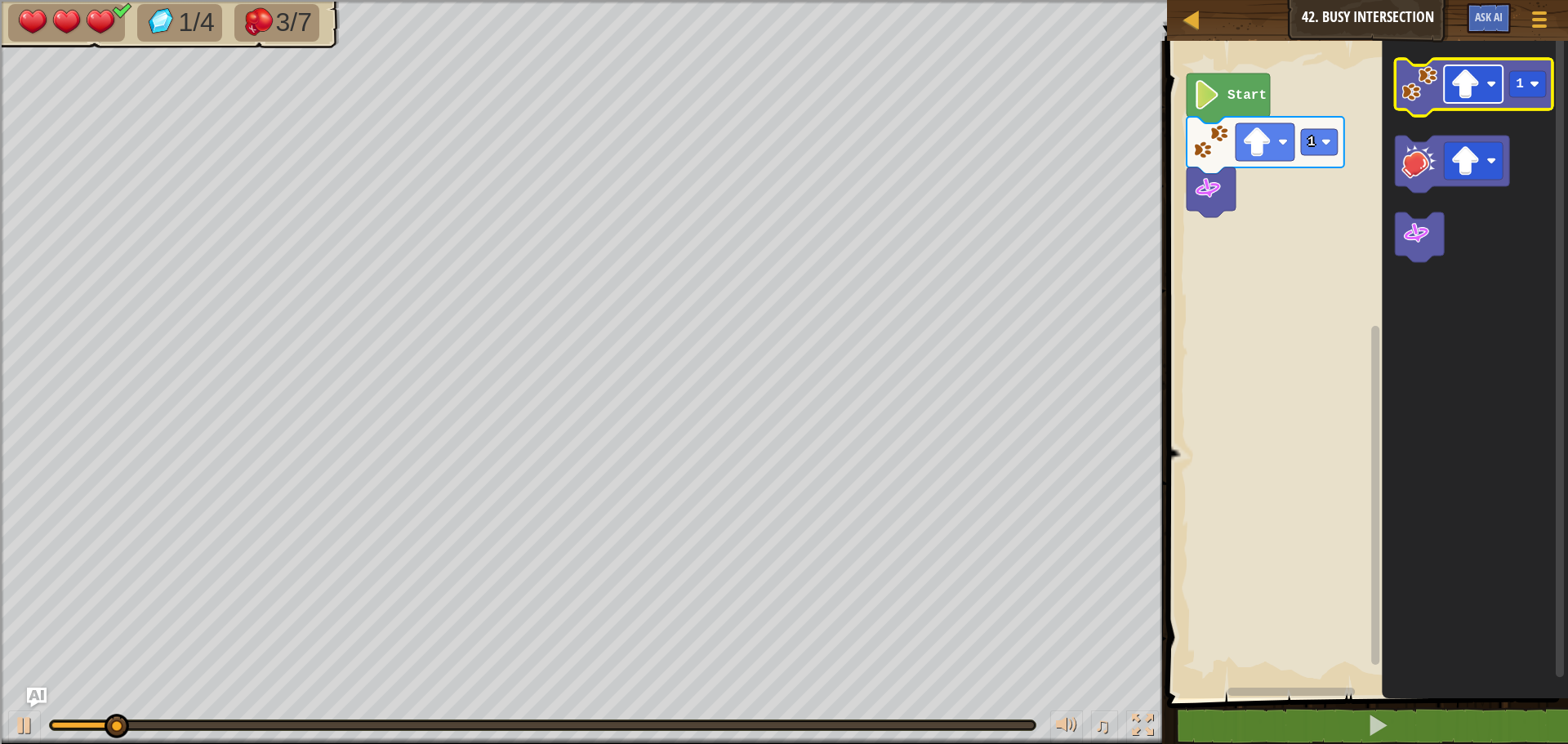
click at [1467, 88] on image "Blockly Workspace" at bounding box center [1465, 84] width 29 height 29
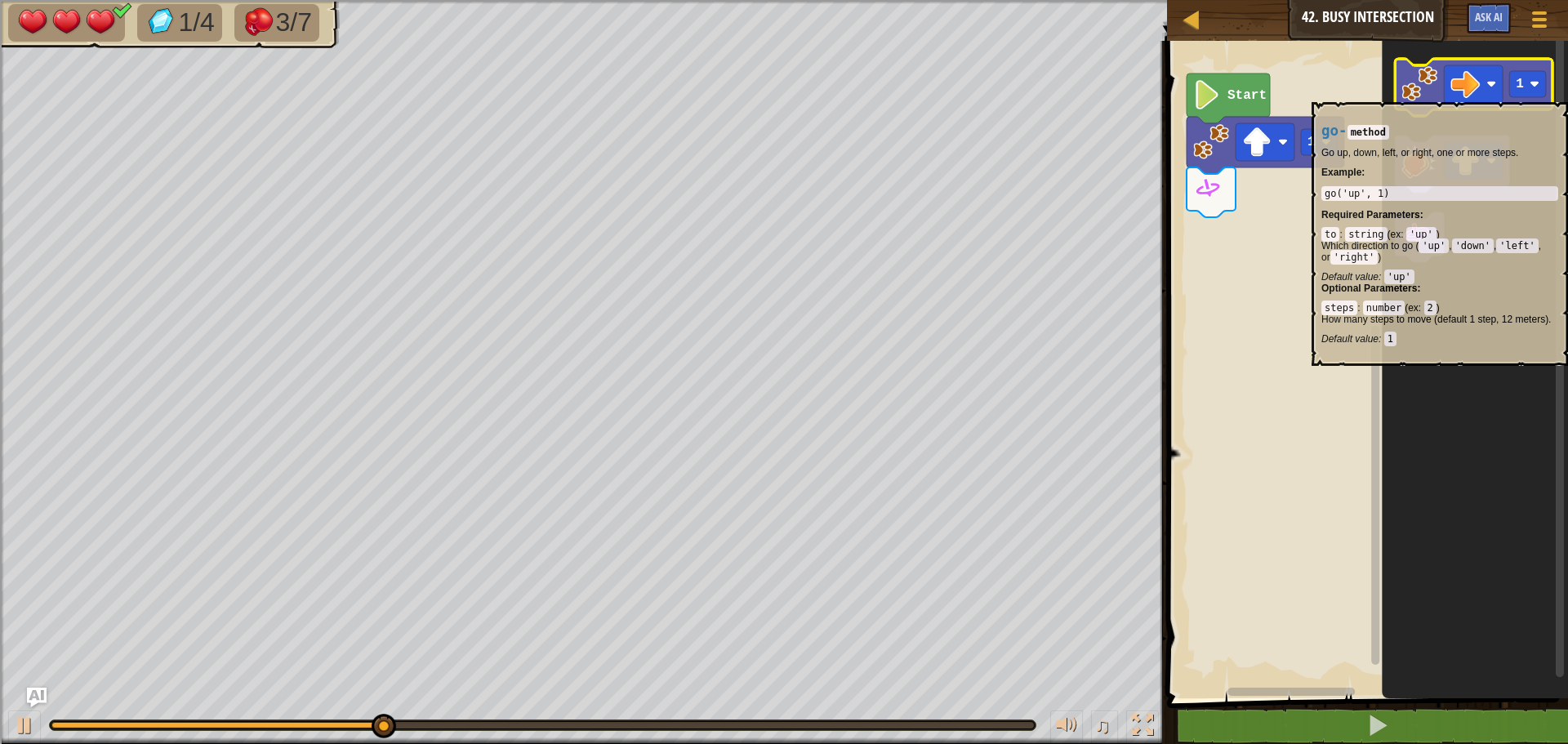
click at [1431, 94] on image "Blockly Workspace" at bounding box center [1419, 83] width 36 height 36
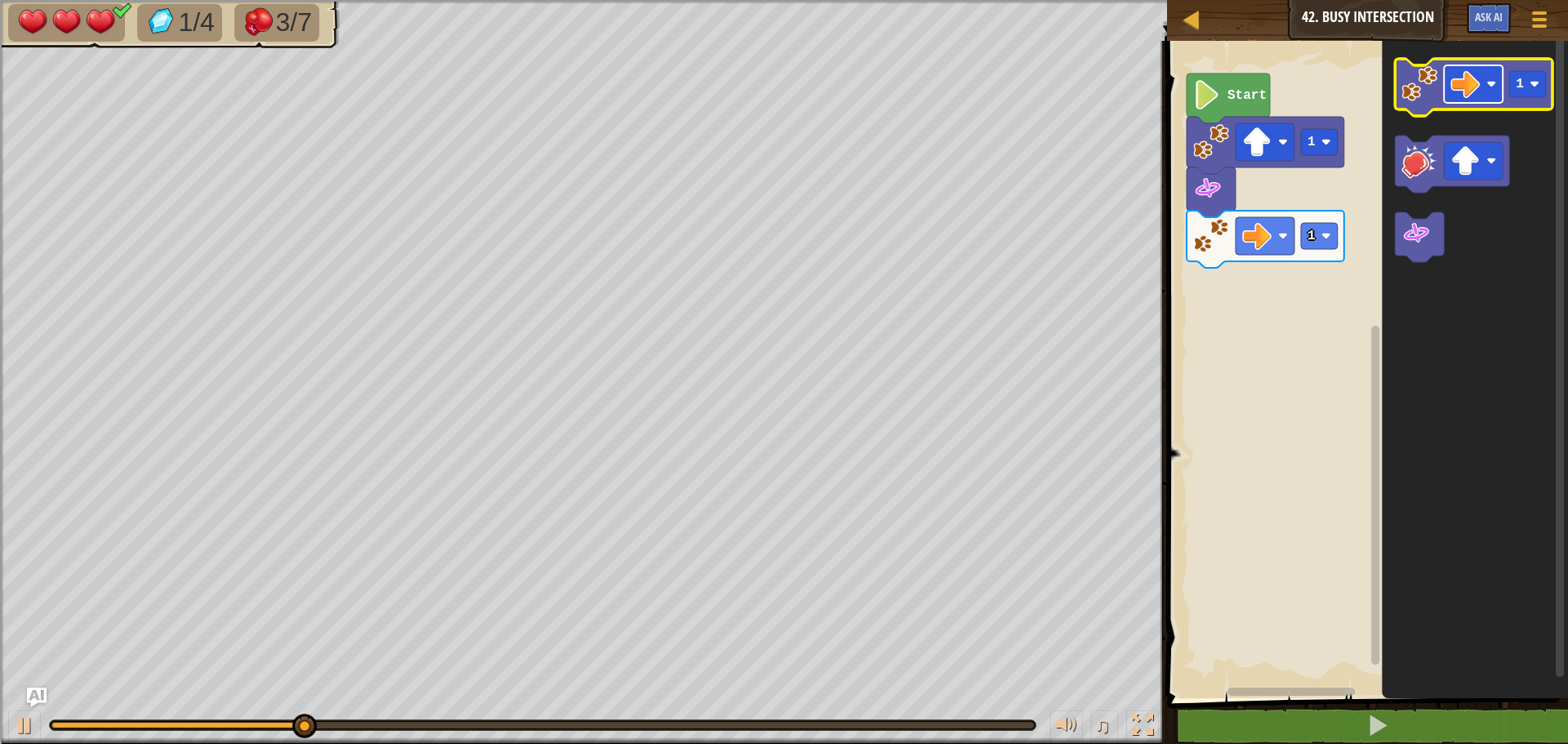
click at [1475, 78] on image "Blockly Workspace" at bounding box center [1465, 84] width 29 height 29
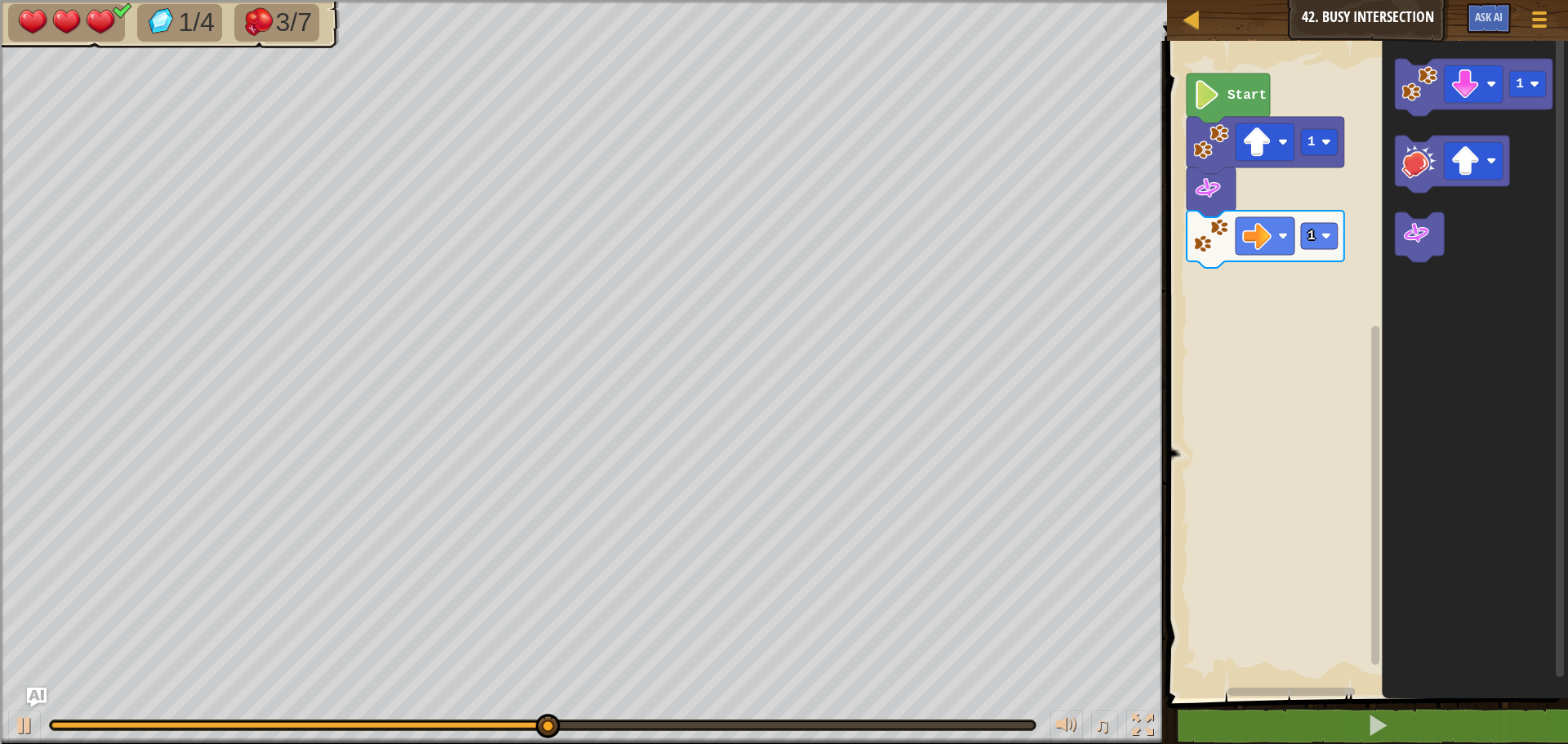
click at [1390, 71] on icon "Blockly Workspace" at bounding box center [1475, 366] width 186 height 665
click at [1438, 246] on icon "Blockly Workspace" at bounding box center [1420, 237] width 49 height 49
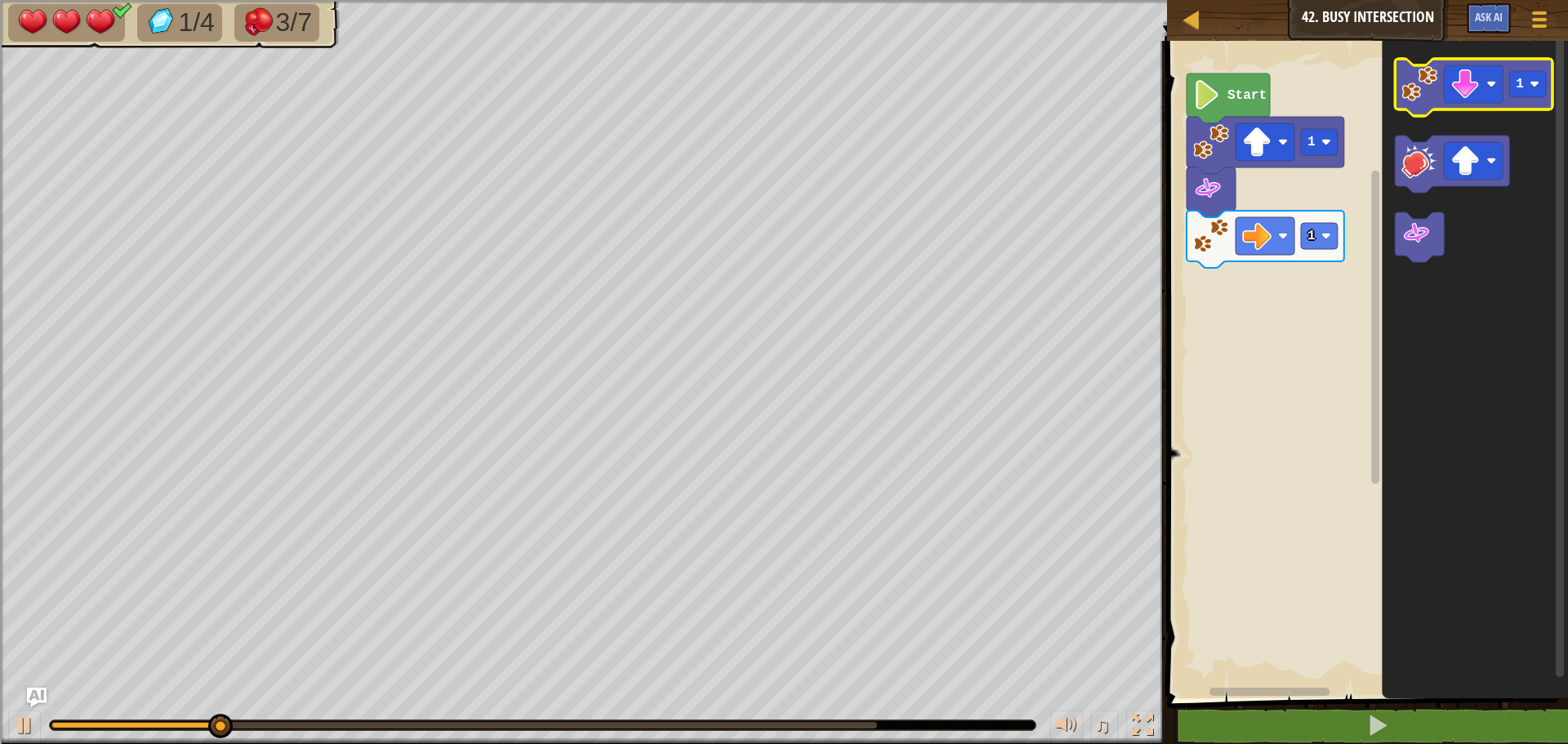
click at [1417, 86] on image "Blockly Workspace" at bounding box center [1419, 83] width 36 height 36
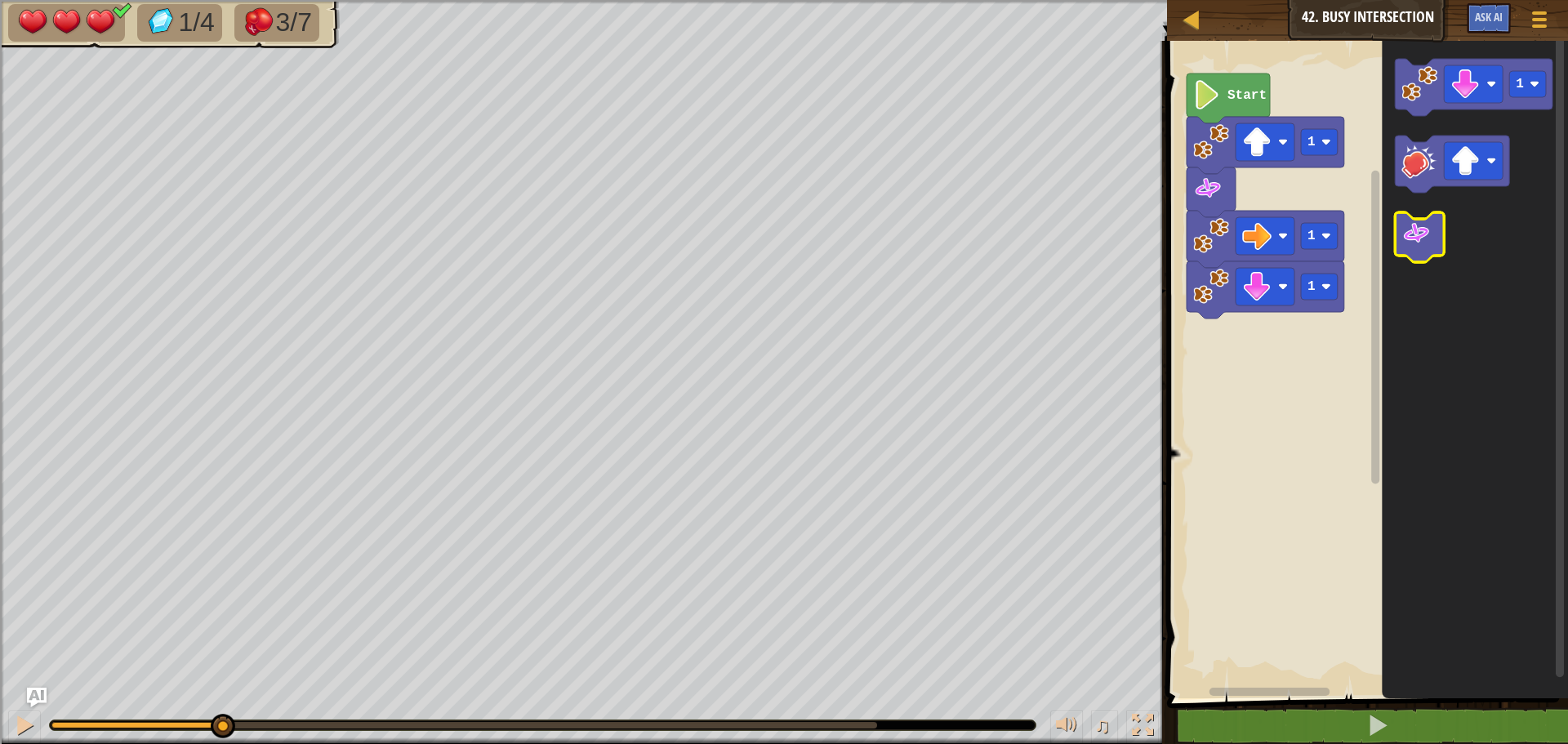
click at [1428, 244] on image "Blockly Workspace" at bounding box center [1416, 234] width 29 height 29
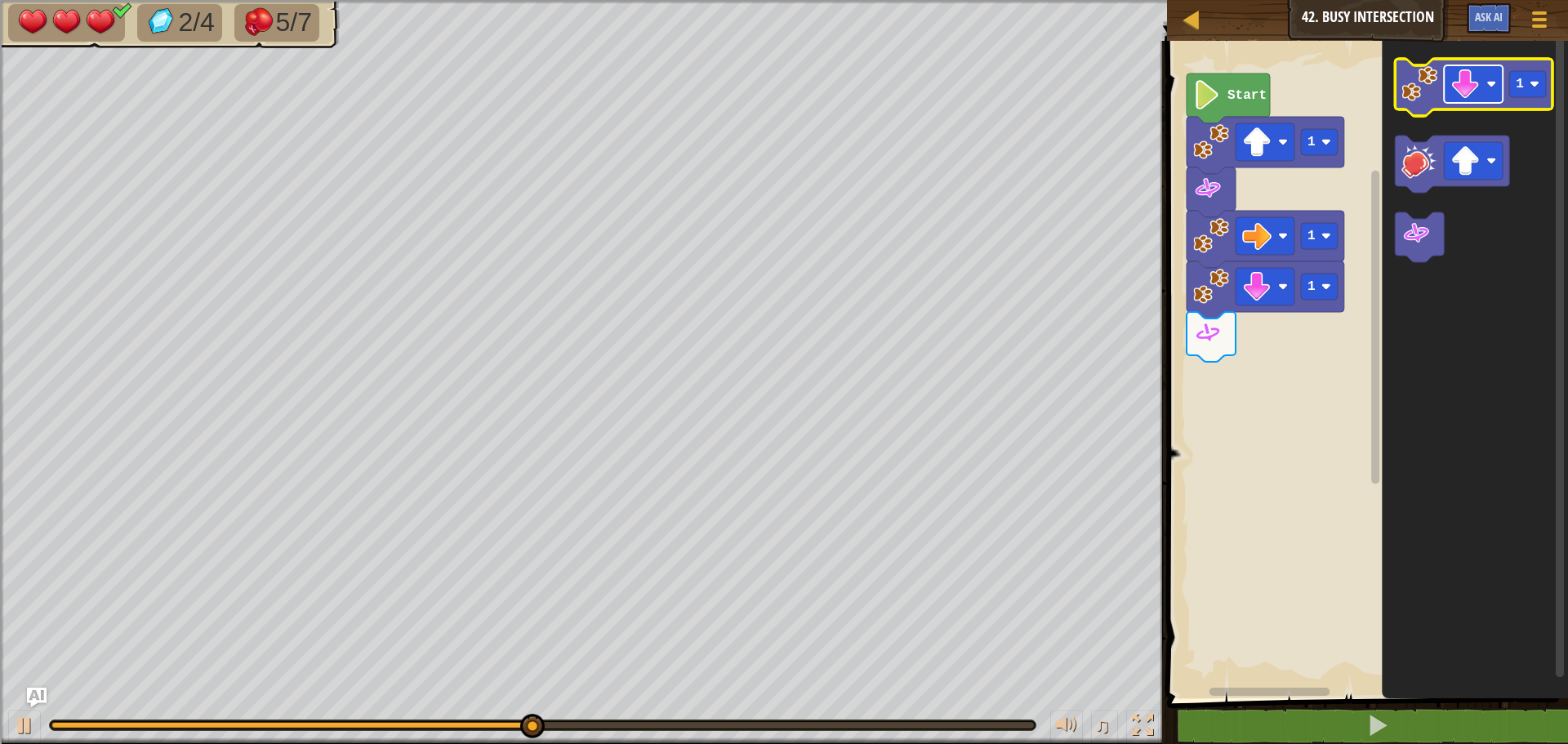
click at [1470, 85] on image "Blockly Workspace" at bounding box center [1465, 84] width 29 height 29
click at [1517, 88] on text "1" at bounding box center [1519, 83] width 8 height 15
click at [1424, 81] on image "Blockly Workspace" at bounding box center [1419, 83] width 36 height 36
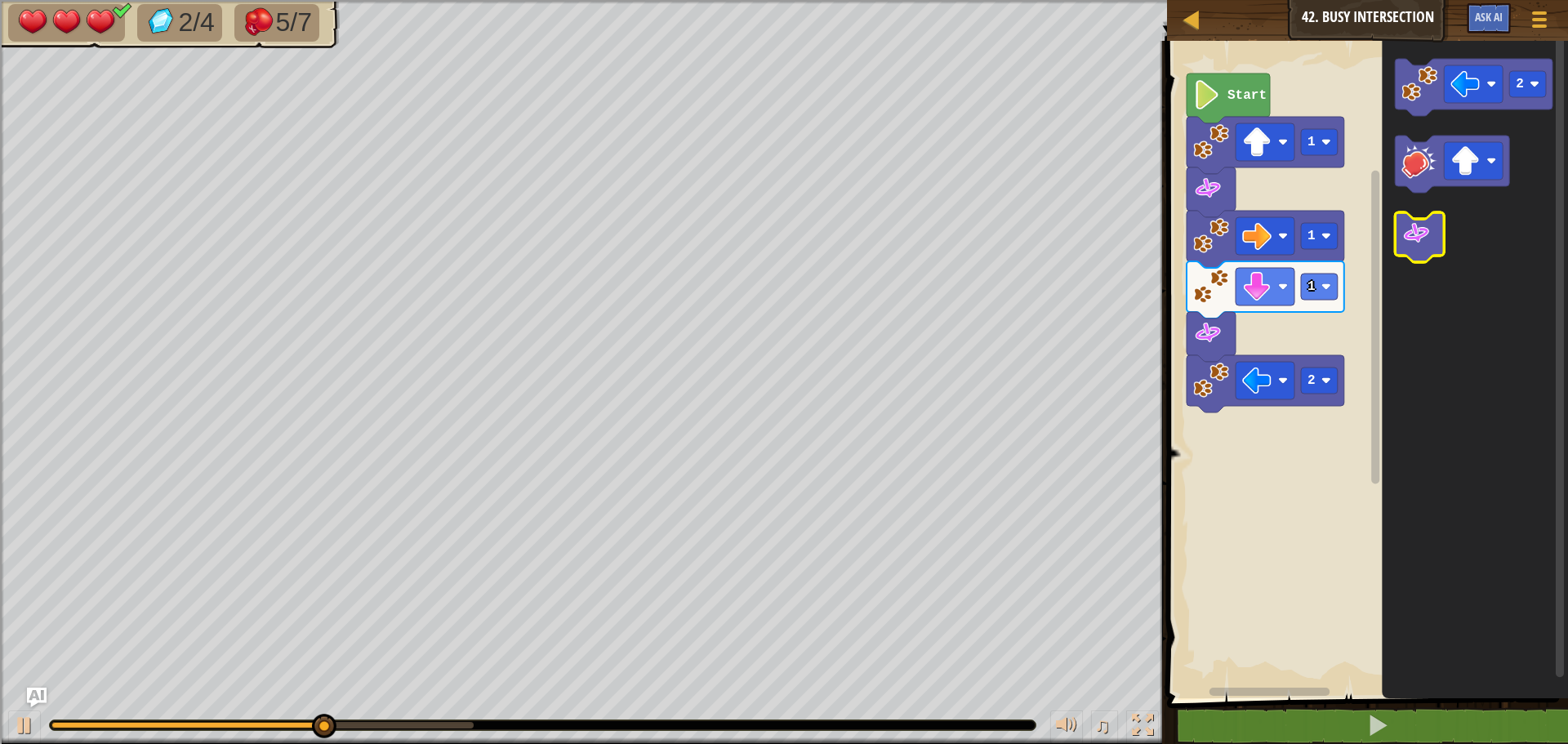
click at [1423, 236] on image "Blockly Workspace" at bounding box center [1416, 234] width 29 height 29
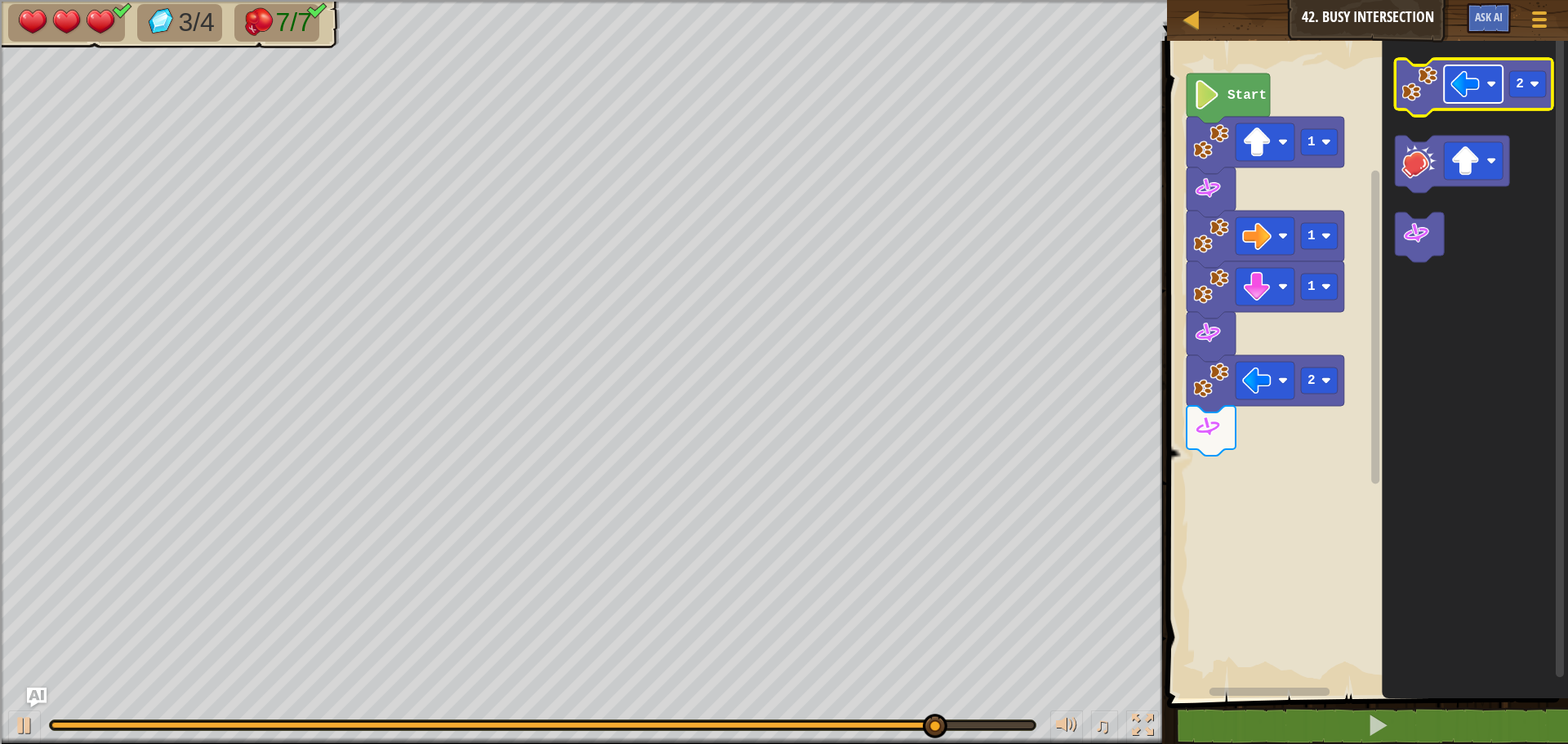
click at [1471, 95] on image "Blockly Workspace" at bounding box center [1465, 84] width 29 height 29
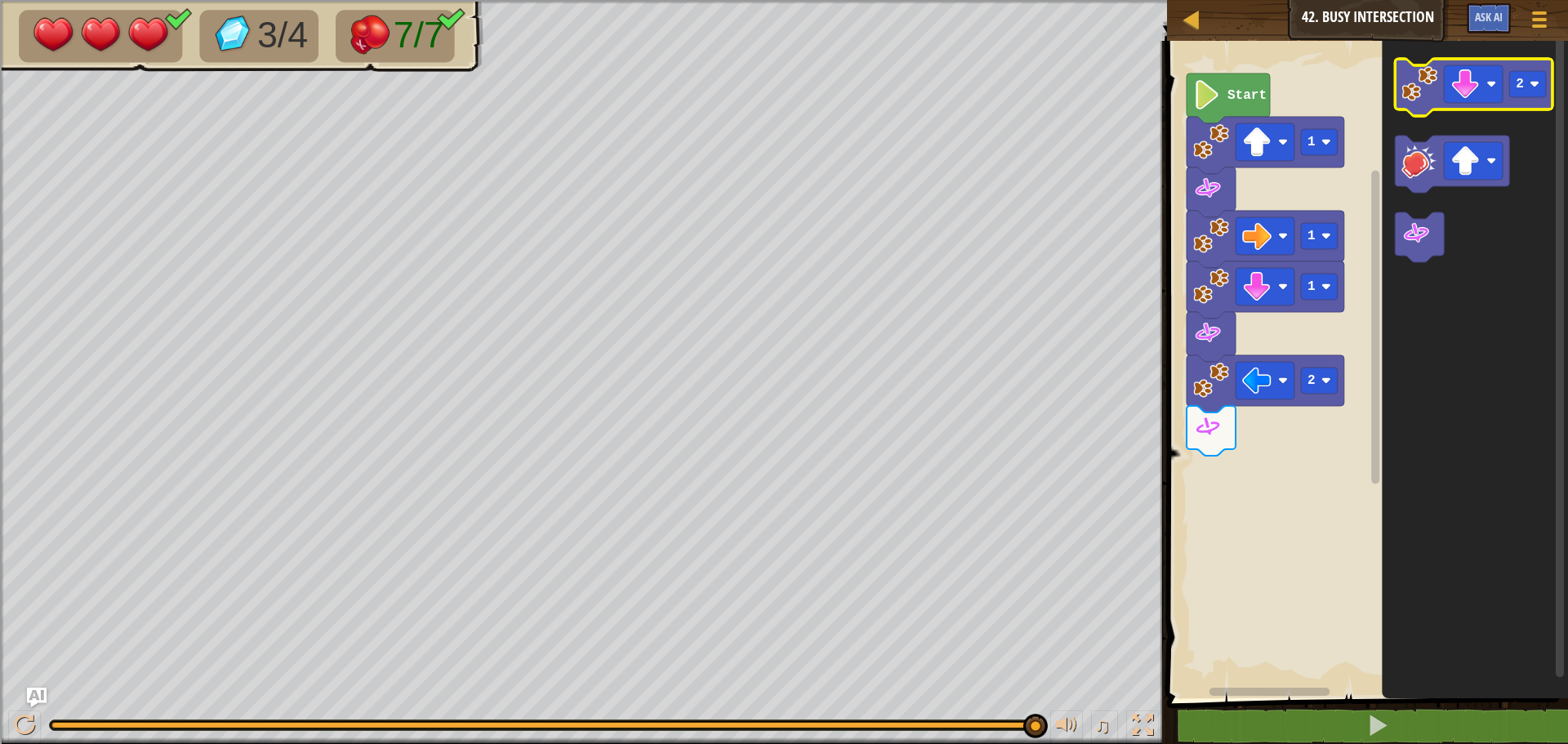
click at [1421, 78] on image "Blockly Workspace" at bounding box center [1419, 83] width 36 height 36
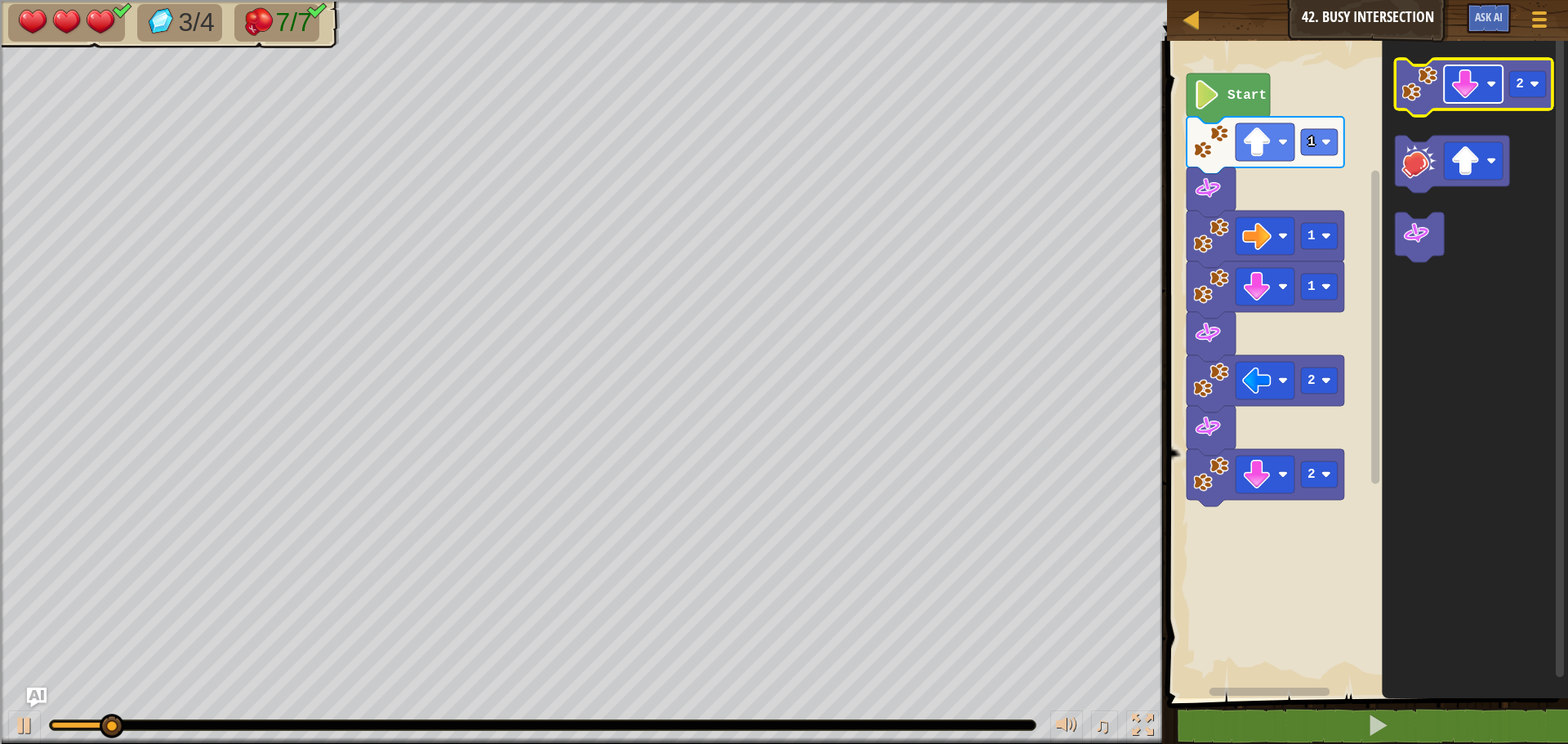
click at [1459, 84] on image "Blockly Workspace" at bounding box center [1465, 84] width 29 height 29
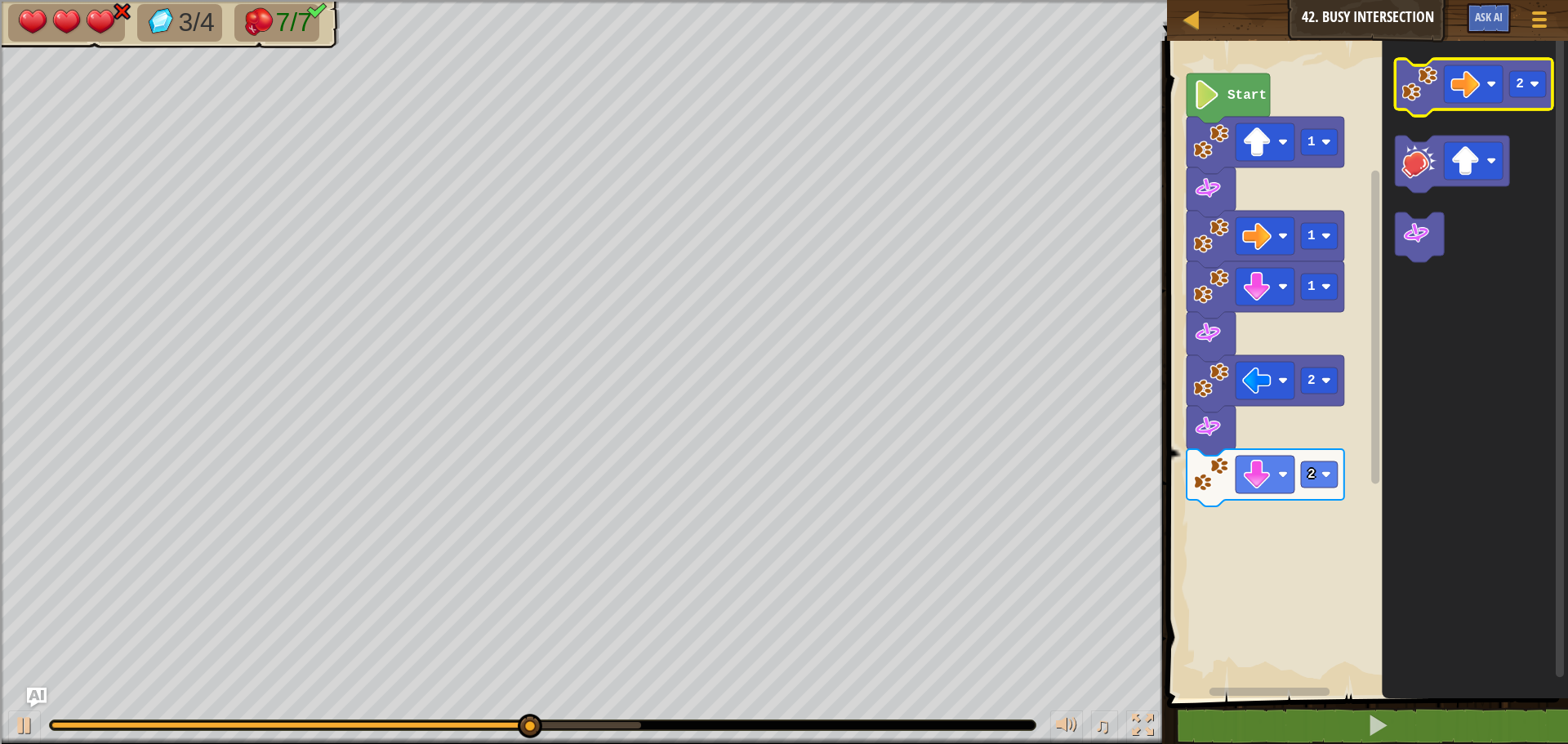
click at [1402, 87] on image "Blockly Workspace" at bounding box center [1419, 83] width 36 height 36
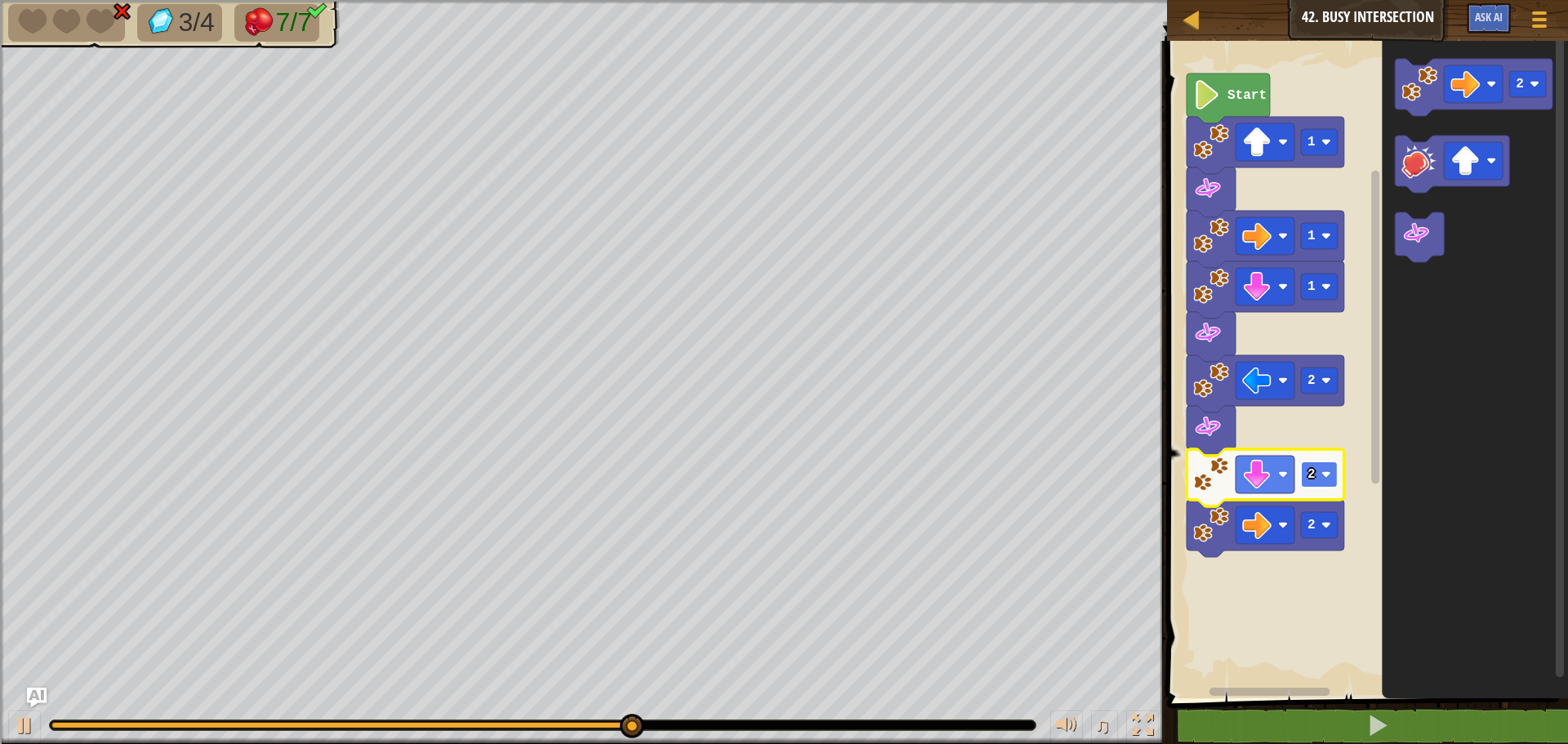
click at [1324, 464] on rect "Blockly Workspace" at bounding box center [1320, 474] width 37 height 26
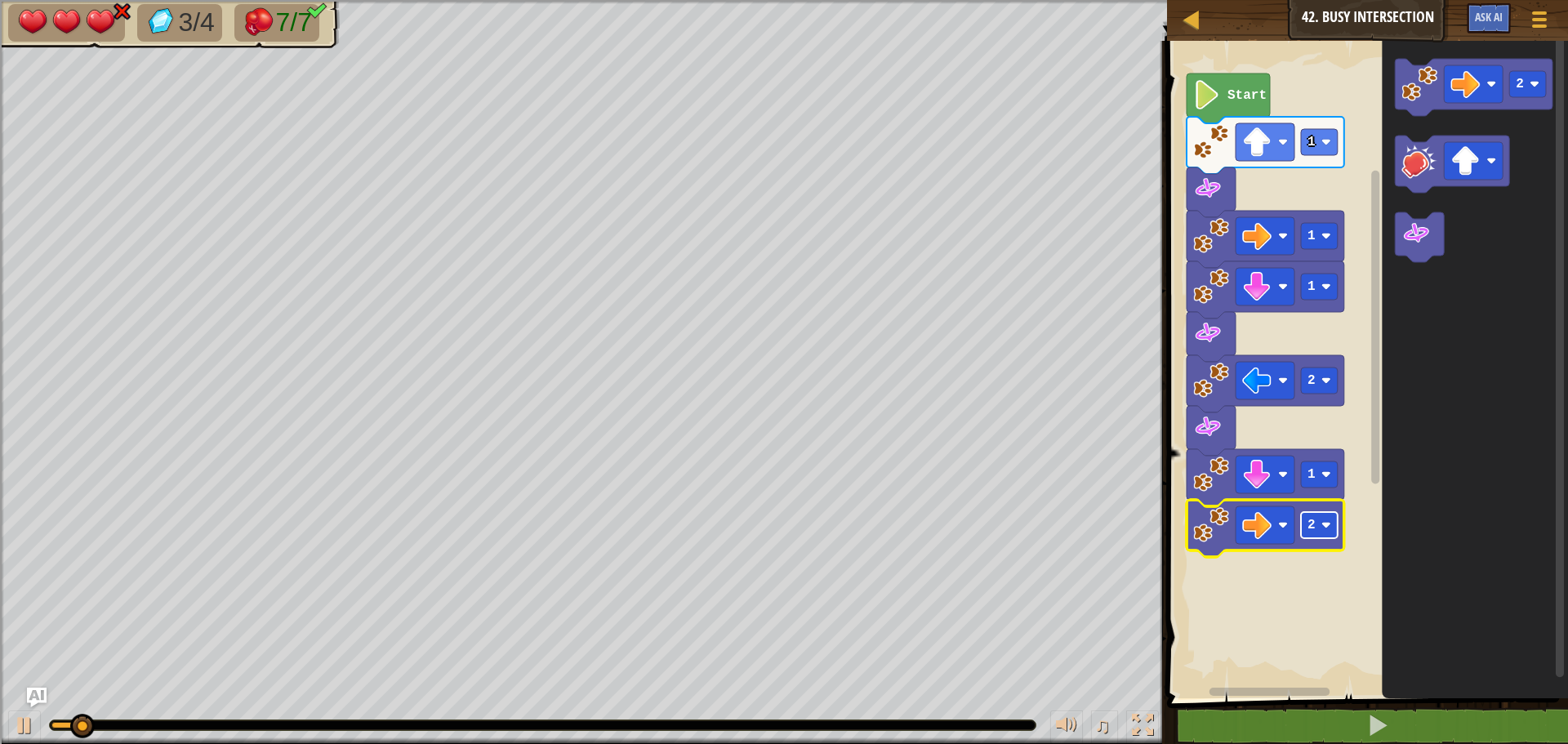
click at [1313, 526] on text "2" at bounding box center [1312, 525] width 8 height 15
